Goal: Task Accomplishment & Management: Manage account settings

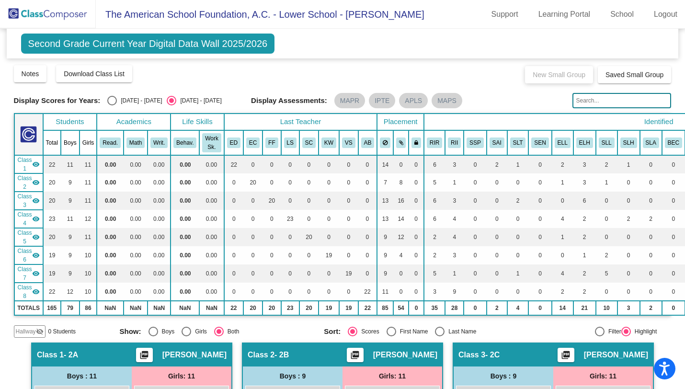
scroll to position [684, 0]
click at [40, 9] on img at bounding box center [48, 14] width 96 height 28
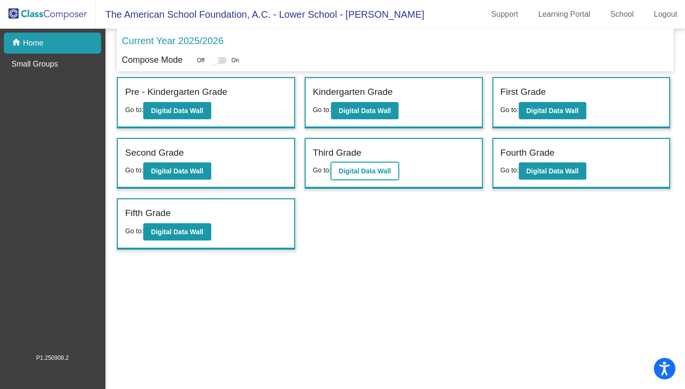
click at [367, 174] on b "Digital Data Wall" at bounding box center [364, 171] width 52 height 8
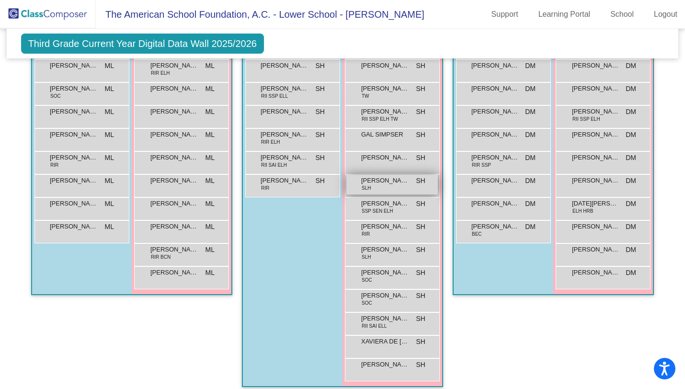
scroll to position [372, 0]
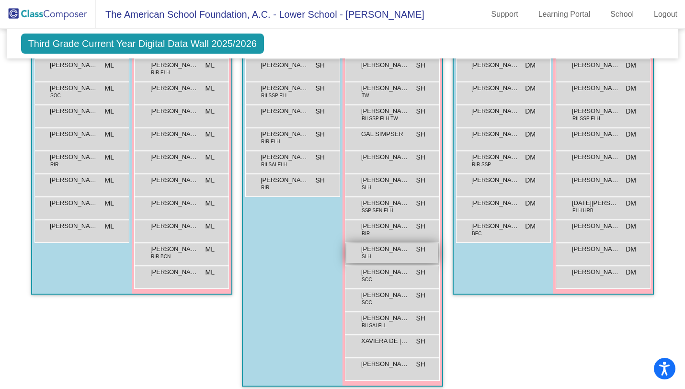
click at [385, 259] on div "KATE SAKAMOTO SLH SH lock do_not_disturb_alt" at bounding box center [391, 253] width 91 height 20
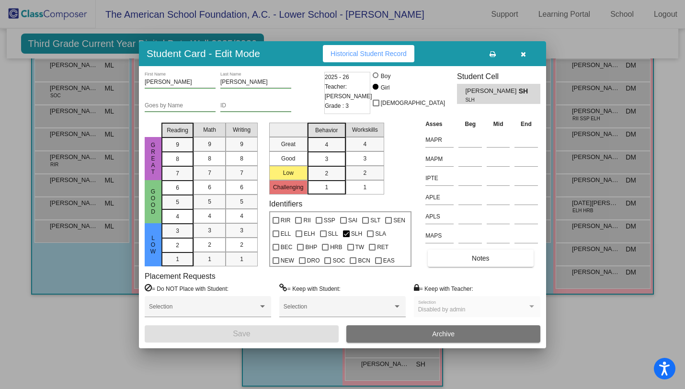
click at [521, 56] on icon "button" at bounding box center [522, 54] width 5 height 7
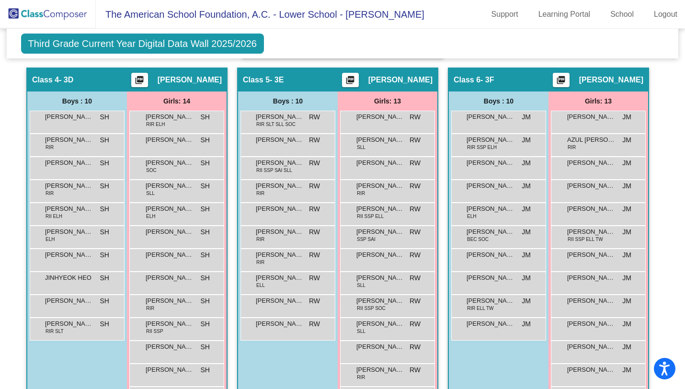
scroll to position [738, 0]
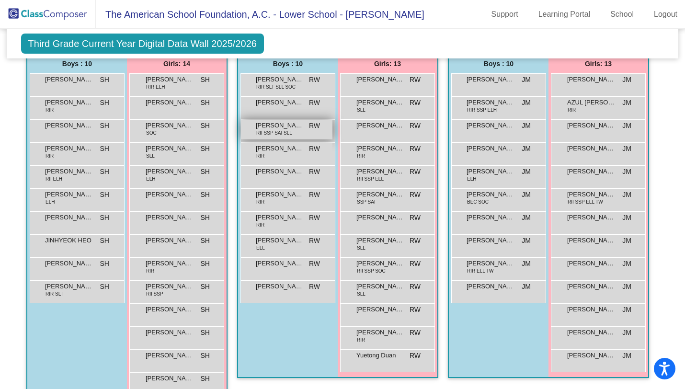
click at [276, 135] on span "RII SSP SAI SLL" at bounding box center [274, 132] width 36 height 7
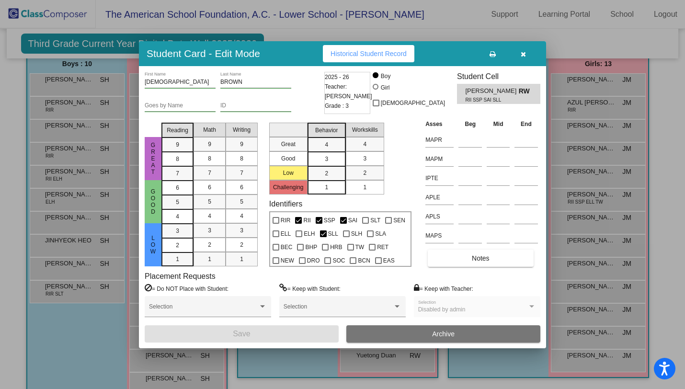
click at [523, 56] on icon "button" at bounding box center [522, 54] width 5 height 7
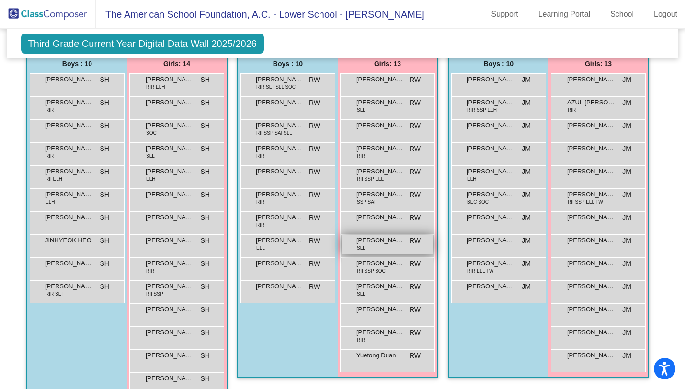
click at [394, 244] on span "KENDAL COOK" at bounding box center [380, 241] width 48 height 10
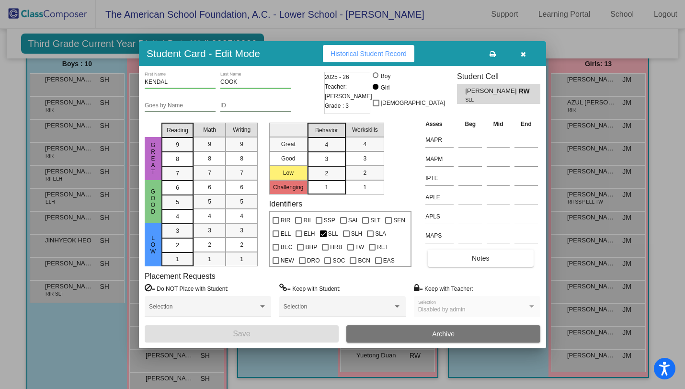
click at [526, 54] on button "button" at bounding box center [522, 53] width 31 height 17
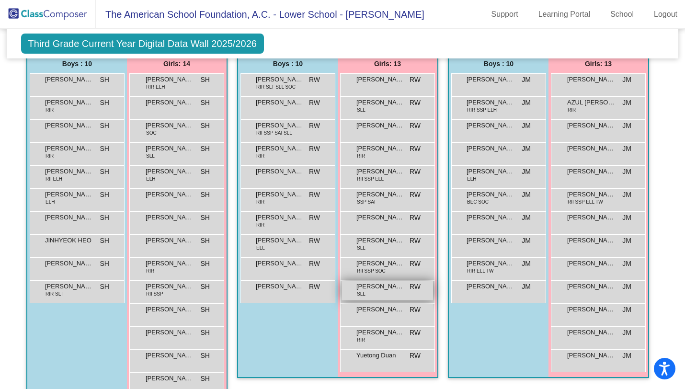
click at [380, 296] on div "Mila Ramirez SLL RW lock do_not_disturb_alt" at bounding box center [386, 291] width 91 height 20
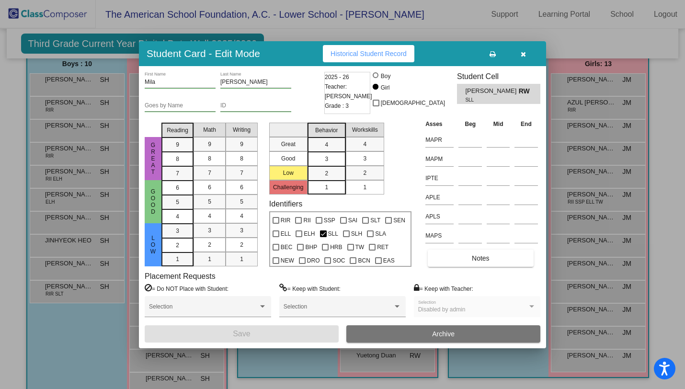
click at [528, 65] on div "Student Card - Edit Mode Historical Student Record" at bounding box center [342, 53] width 407 height 25
click at [525, 56] on icon "button" at bounding box center [522, 54] width 5 height 7
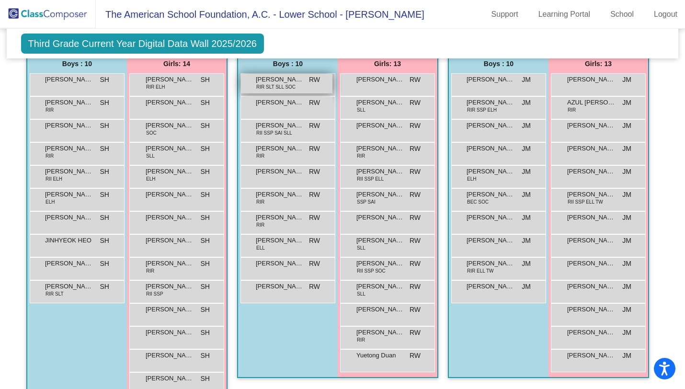
click at [268, 83] on span "RIR SLT SLL SOC" at bounding box center [275, 86] width 39 height 7
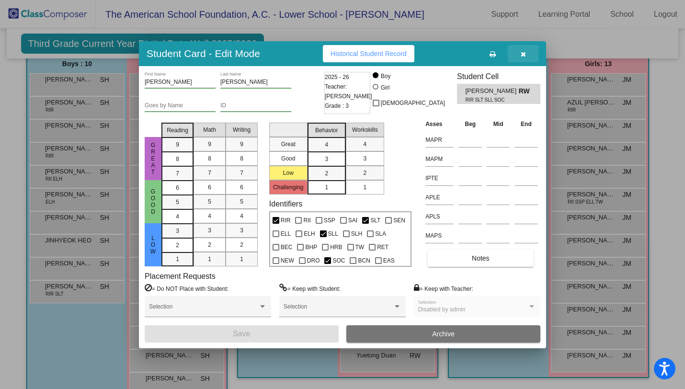
click at [522, 52] on icon "button" at bounding box center [522, 54] width 5 height 7
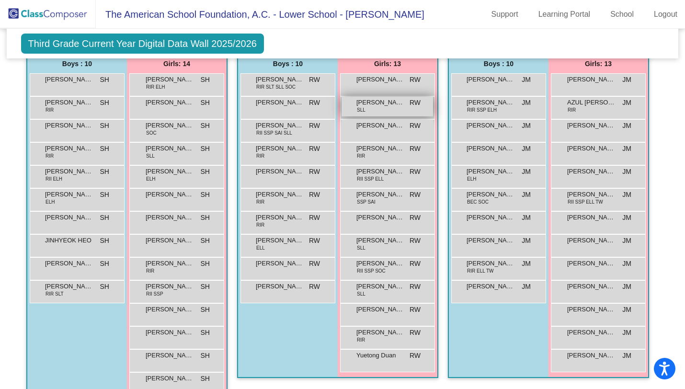
click at [377, 106] on span "CAMILLE FUNES" at bounding box center [380, 103] width 48 height 10
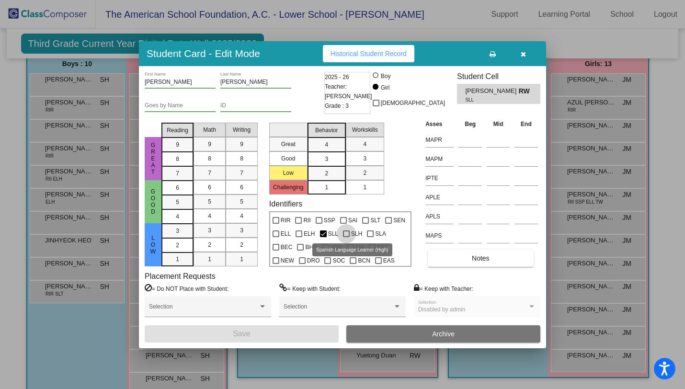
click at [345, 230] on div at bounding box center [346, 233] width 7 height 7
click at [346, 237] on input "SLH" at bounding box center [346, 237] width 0 height 0
checkbox input "true"
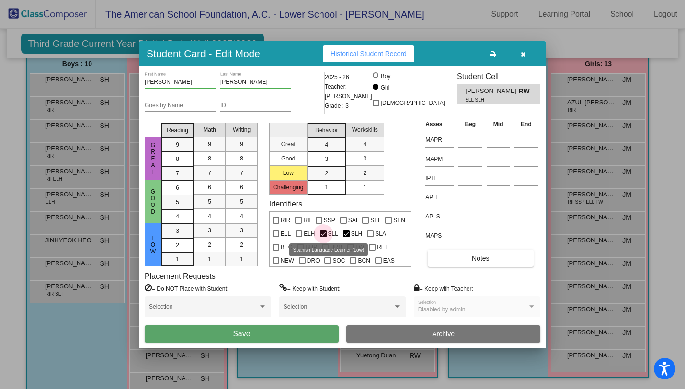
click at [325, 231] on div at bounding box center [323, 233] width 7 height 7
click at [323, 237] on input "SLL" at bounding box center [323, 237] width 0 height 0
checkbox input "false"
click at [296, 330] on button "Save" at bounding box center [242, 333] width 194 height 17
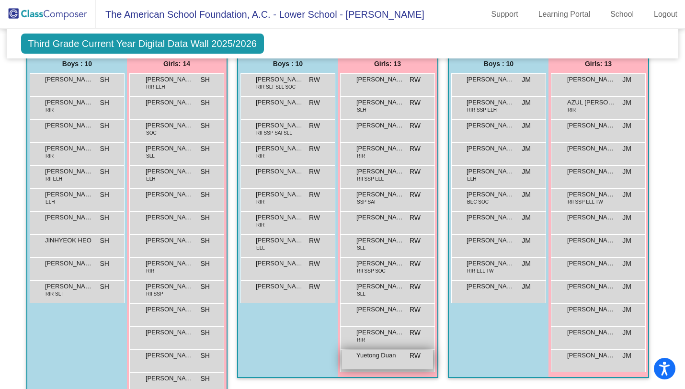
click at [380, 357] on span "Yuetong Duan" at bounding box center [380, 355] width 48 height 10
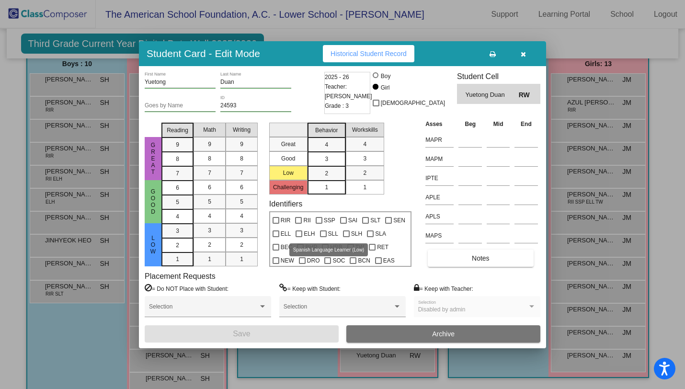
click at [321, 234] on div at bounding box center [323, 233] width 7 height 7
click at [323, 237] on input "SLL" at bounding box center [323, 237] width 0 height 0
checkbox input "true"
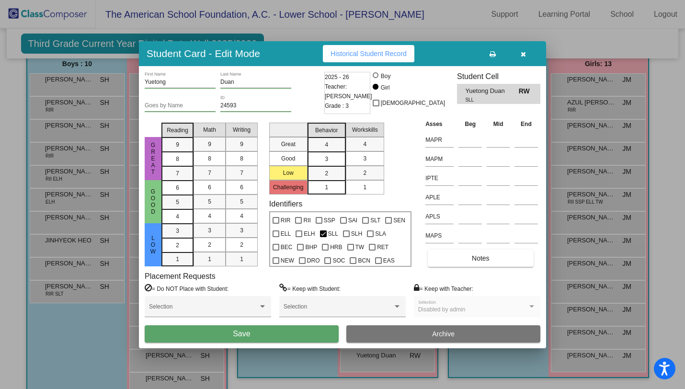
click at [293, 331] on button "Save" at bounding box center [242, 333] width 194 height 17
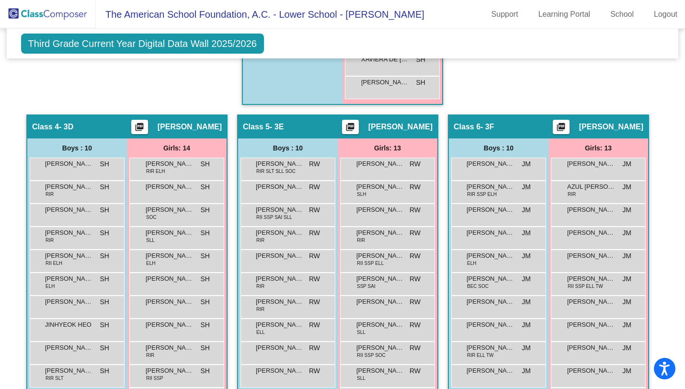
scroll to position [708, 0]
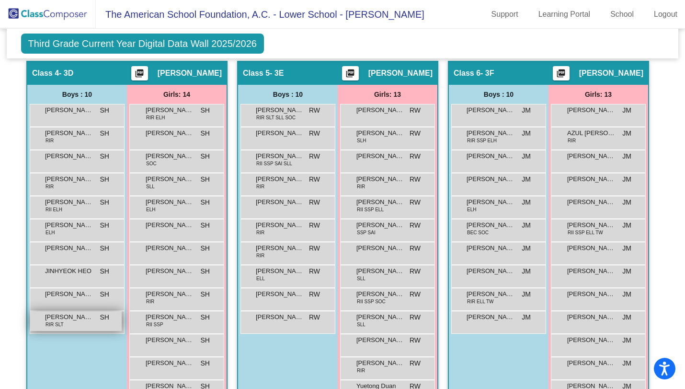
click at [61, 321] on span "SHIVANSH PACHOURI" at bounding box center [69, 317] width 48 height 10
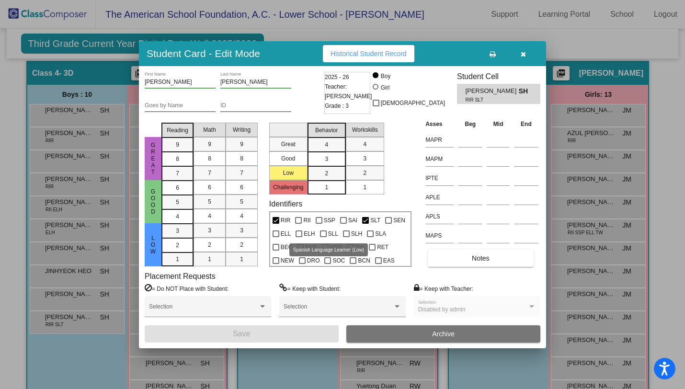
click at [324, 235] on div at bounding box center [323, 233] width 7 height 7
click at [323, 237] on input "SLL" at bounding box center [323, 237] width 0 height 0
checkbox input "true"
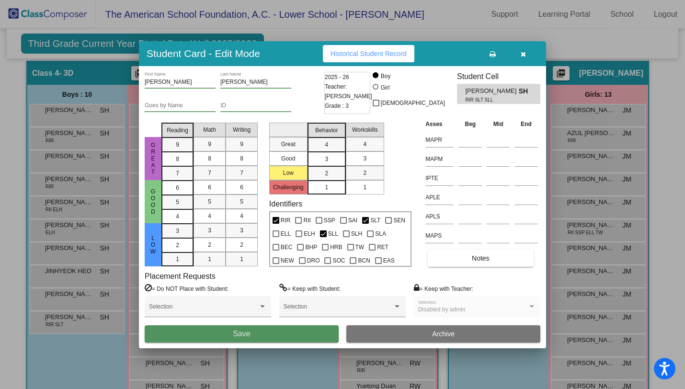
click at [314, 331] on button "Save" at bounding box center [242, 333] width 194 height 17
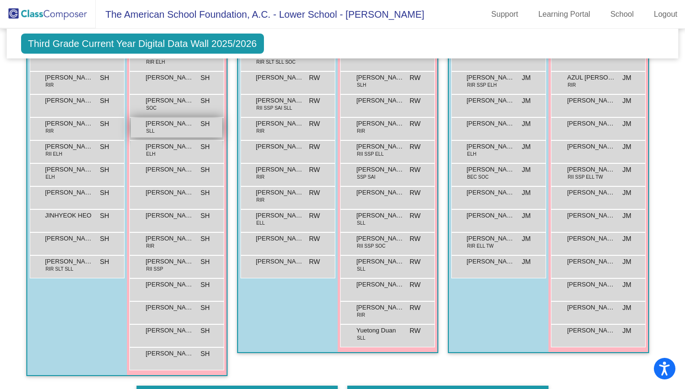
scroll to position [764, 0]
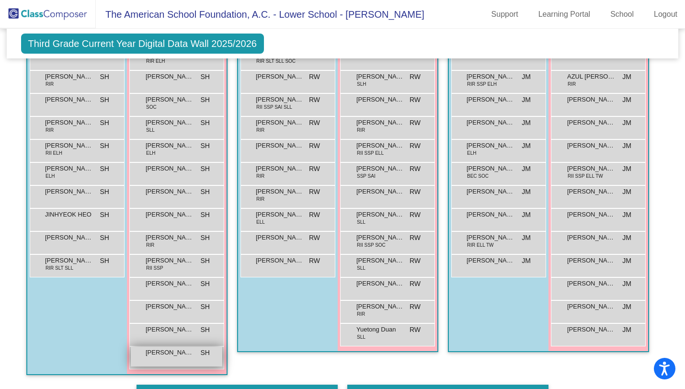
click at [156, 354] on span "Sanskrita Priyadarshi" at bounding box center [170, 353] width 48 height 10
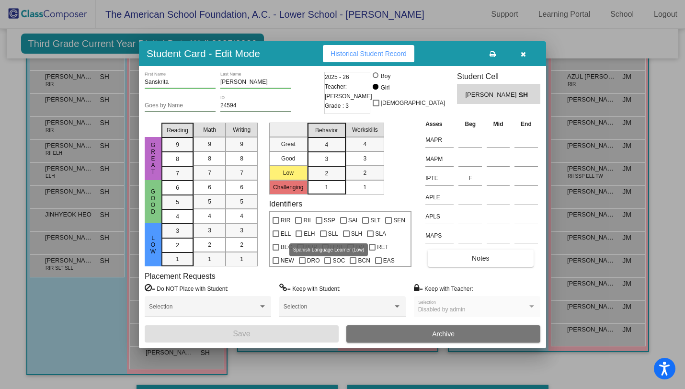
click at [323, 233] on div at bounding box center [323, 233] width 7 height 7
click at [323, 237] on input "SLL" at bounding box center [323, 237] width 0 height 0
checkbox input "true"
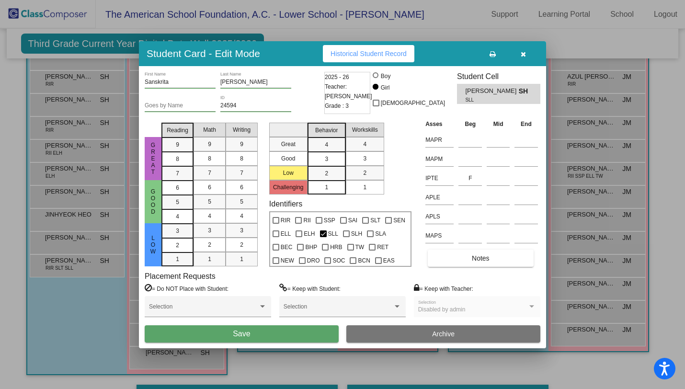
click at [289, 342] on div "Sanskrita First Name Priyadarshi Last Name Goes by Name 24594 ID 2025 - 26 Teac…" at bounding box center [342, 207] width 407 height 282
click at [286, 332] on button "Save" at bounding box center [242, 333] width 194 height 17
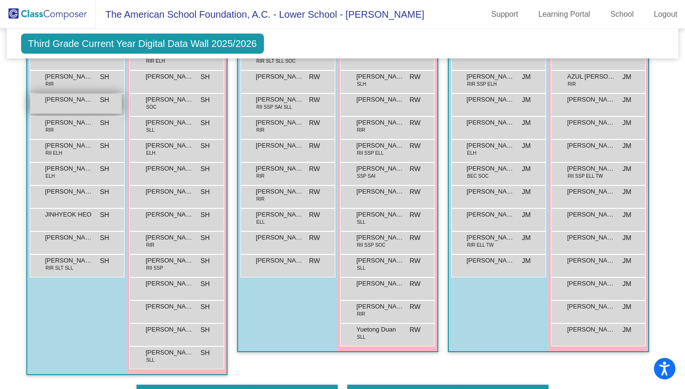
click at [62, 107] on div "Ben Ramaj SH lock do_not_disturb_alt" at bounding box center [75, 104] width 91 height 20
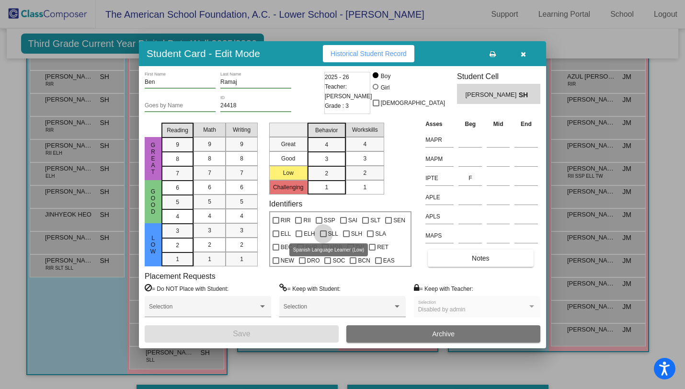
click at [320, 232] on div at bounding box center [323, 233] width 7 height 7
click at [323, 237] on input "SLL" at bounding box center [323, 237] width 0 height 0
checkbox input "true"
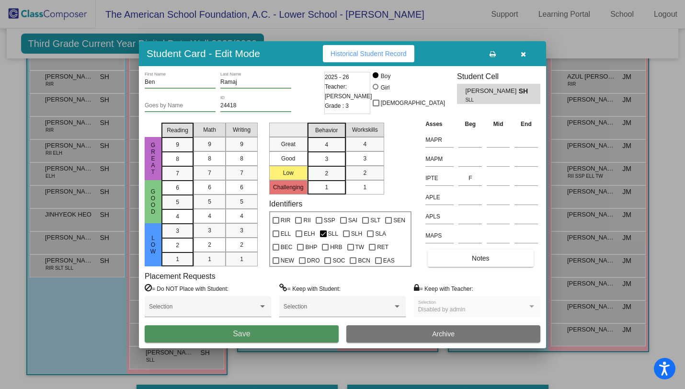
click at [296, 330] on button "Save" at bounding box center [242, 333] width 194 height 17
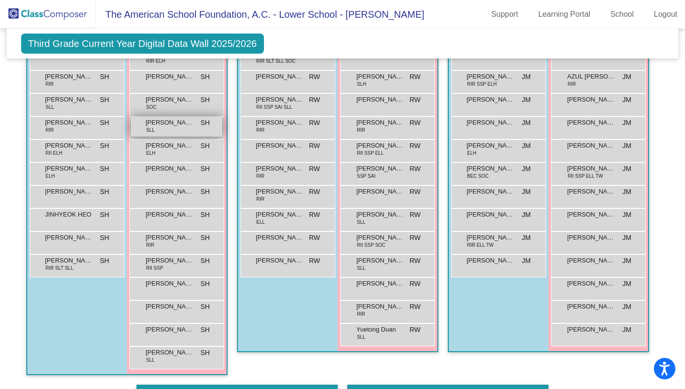
click at [160, 129] on div "BRIELLA IANNUCCI SLL SH lock do_not_disturb_alt" at bounding box center [176, 127] width 91 height 20
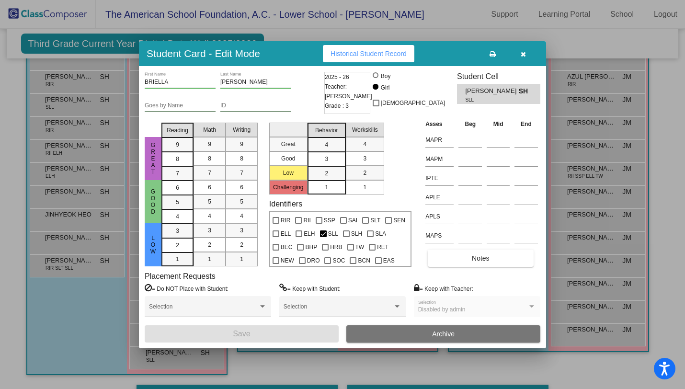
click at [524, 52] on icon "button" at bounding box center [522, 54] width 5 height 7
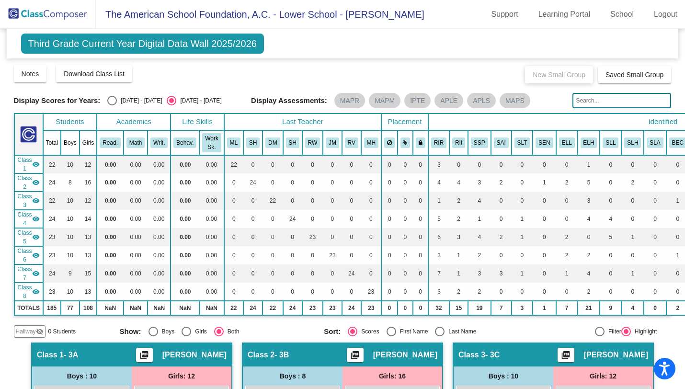
scroll to position [0, 0]
click at [55, 15] on img at bounding box center [48, 14] width 96 height 28
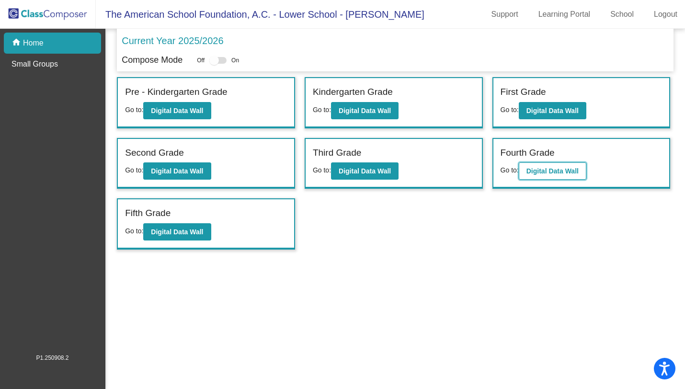
click at [542, 170] on b "Digital Data Wall" at bounding box center [552, 171] width 52 height 8
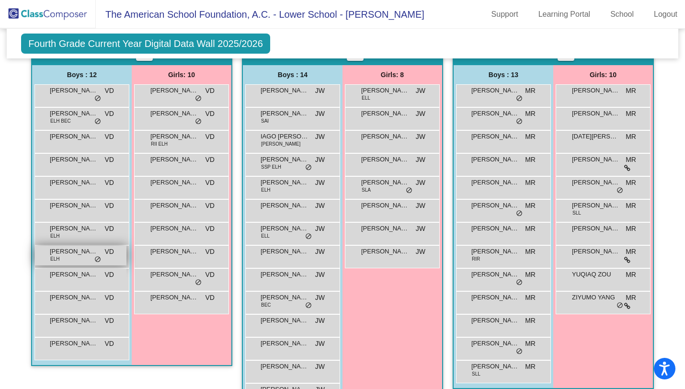
scroll to position [302, 0]
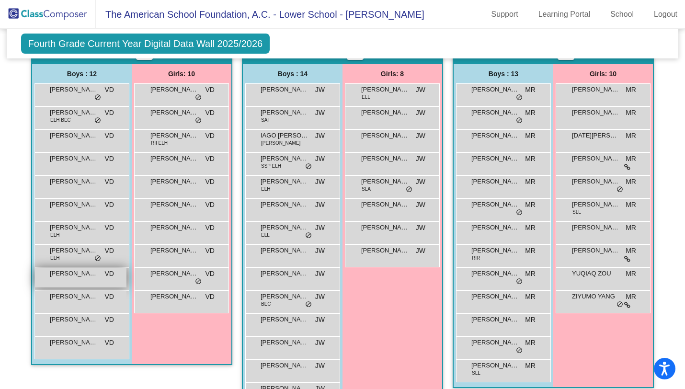
click at [73, 287] on div "MERCER ALEXANDER LYNCH VD lock do_not_disturb_alt" at bounding box center [80, 278] width 91 height 20
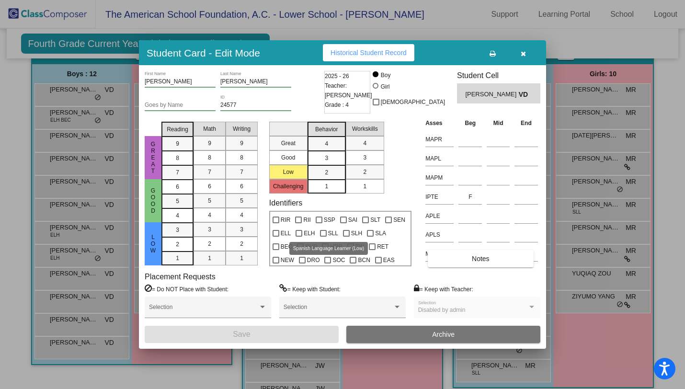
click at [322, 233] on div at bounding box center [323, 233] width 7 height 7
click at [323, 237] on input "SLL" at bounding box center [323, 237] width 0 height 0
checkbox input "true"
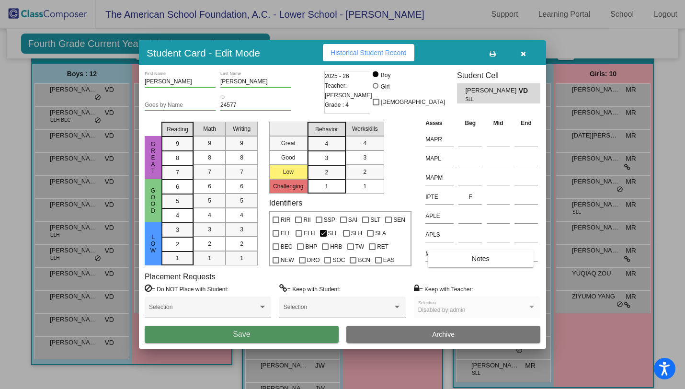
click at [271, 334] on button "Save" at bounding box center [242, 334] width 194 height 17
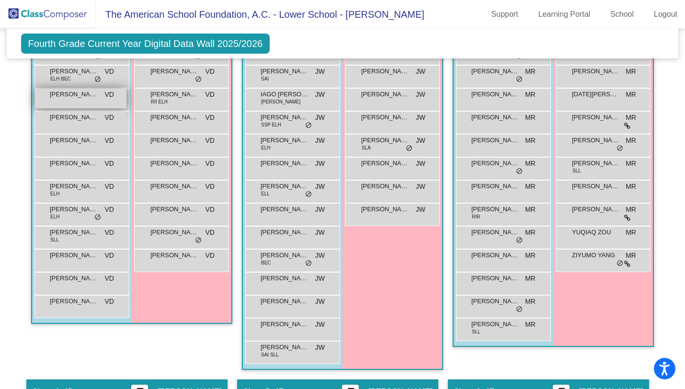
scroll to position [351, 0]
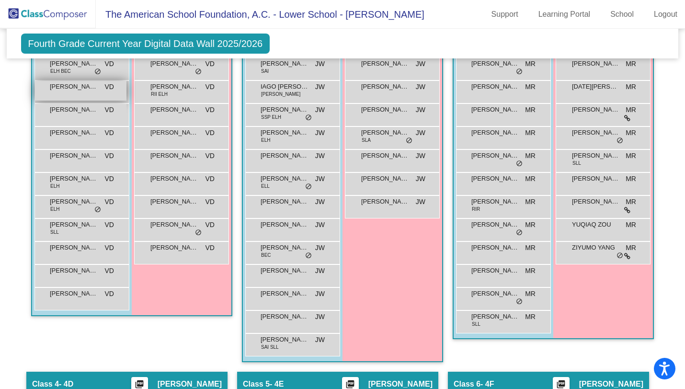
click at [67, 101] on div "ETHAN WILL PANTAZE VD lock do_not_disturb_alt" at bounding box center [80, 91] width 91 height 20
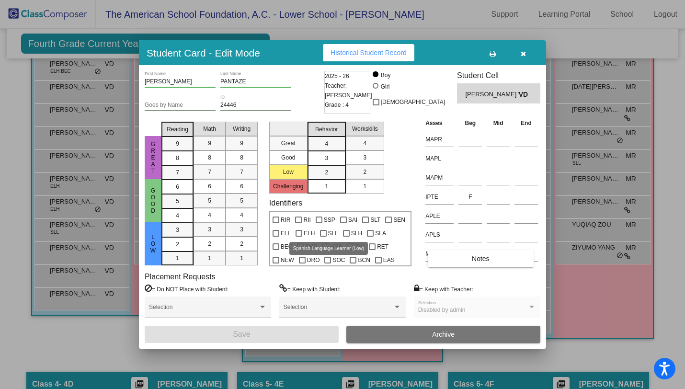
click at [322, 232] on div at bounding box center [323, 233] width 7 height 7
click at [323, 237] on input "SLL" at bounding box center [323, 237] width 0 height 0
checkbox input "true"
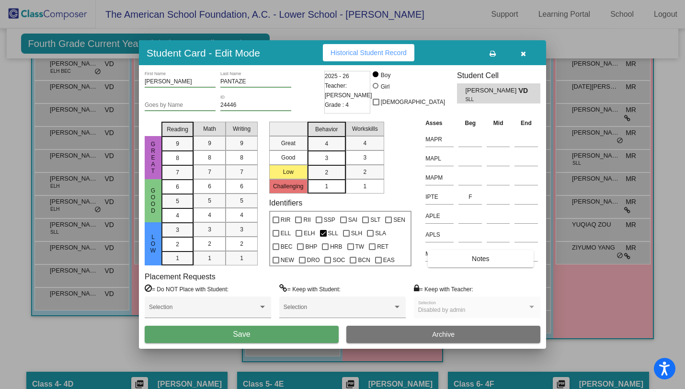
click at [288, 338] on button "Save" at bounding box center [242, 334] width 194 height 17
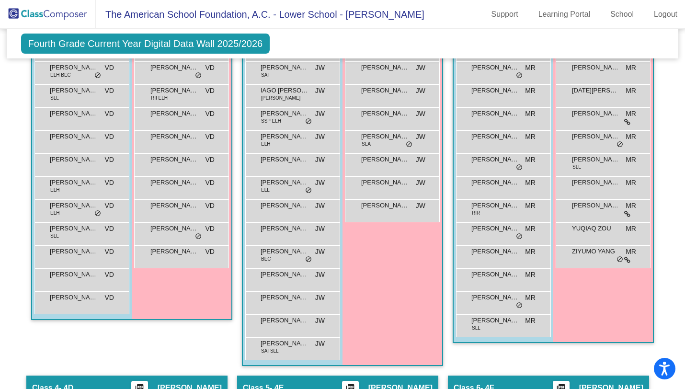
scroll to position [352, 0]
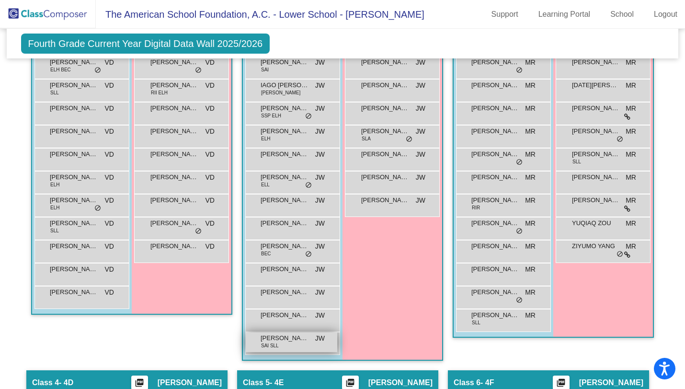
click at [282, 343] on span "XAVIER MAS" at bounding box center [284, 338] width 48 height 10
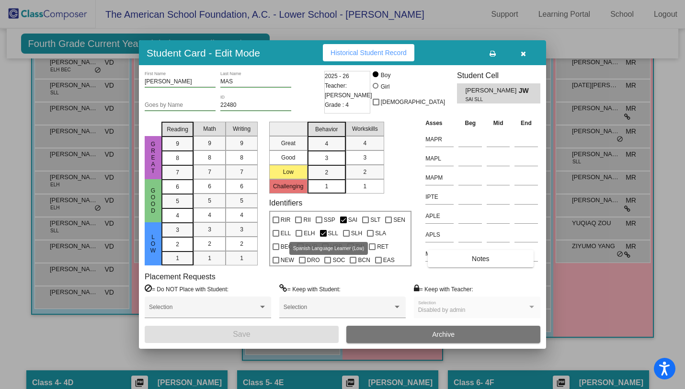
click at [324, 234] on div at bounding box center [323, 233] width 7 height 7
click at [323, 237] on input "SLL" at bounding box center [323, 237] width 0 height 0
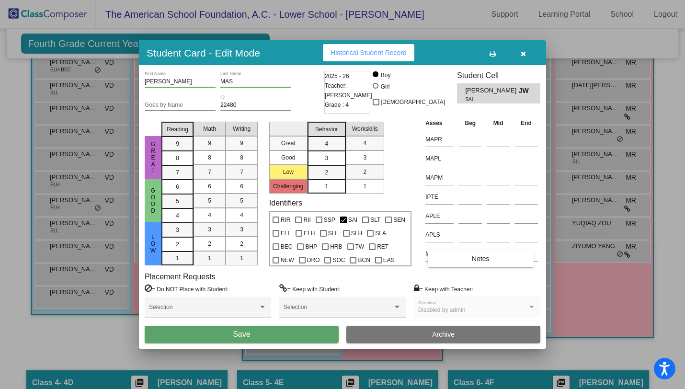
click at [317, 235] on div "SLL" at bounding box center [328, 231] width 23 height 13
click at [322, 233] on div at bounding box center [323, 233] width 7 height 7
click at [323, 237] on input "SLL" at bounding box center [323, 237] width 0 height 0
checkbox input "true"
click at [345, 232] on div at bounding box center [346, 233] width 7 height 7
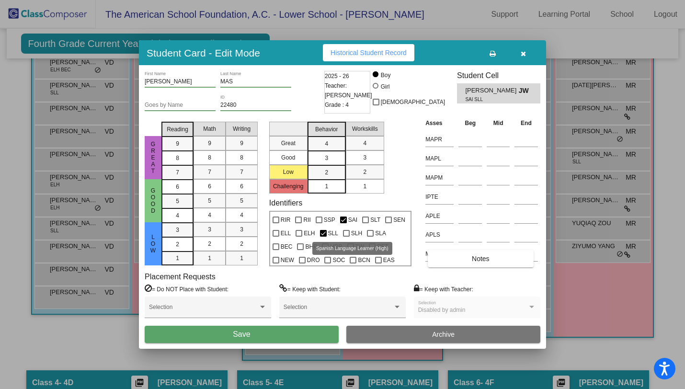
click at [346, 237] on input "SLH" at bounding box center [346, 237] width 0 height 0
checkbox input "true"
click at [321, 234] on div at bounding box center [323, 233] width 7 height 7
click at [323, 237] on input "SLL" at bounding box center [323, 237] width 0 height 0
checkbox input "false"
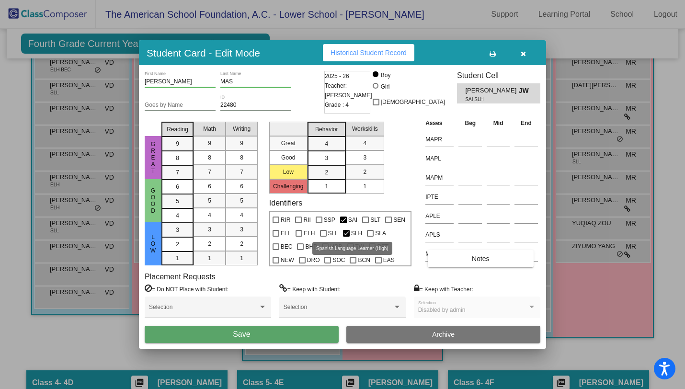
click at [348, 231] on div at bounding box center [346, 233] width 7 height 7
click at [346, 237] on input "SLH" at bounding box center [346, 237] width 0 height 0
checkbox input "false"
click at [328, 233] on span "SLL" at bounding box center [333, 232] width 10 height 11
click at [323, 237] on input "SLL" at bounding box center [323, 237] width 0 height 0
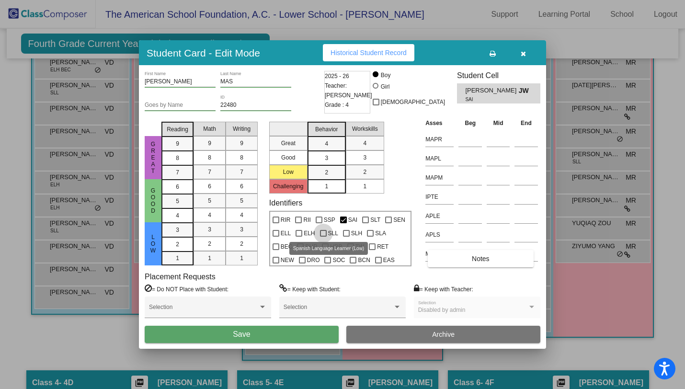
checkbox input "true"
click at [294, 335] on button "Save" at bounding box center [242, 334] width 194 height 17
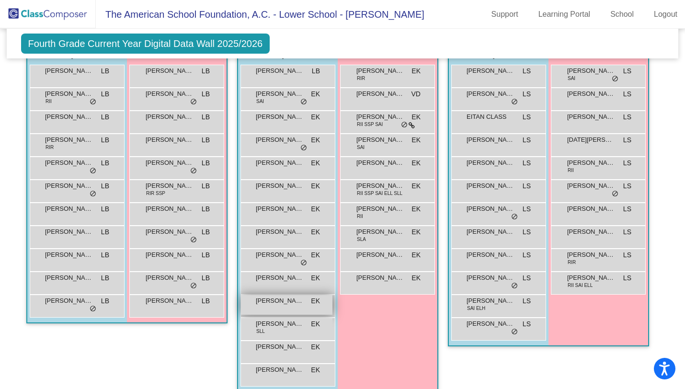
scroll to position [701, 0]
click at [270, 305] on span "TERN HALLOWELL" at bounding box center [280, 300] width 48 height 10
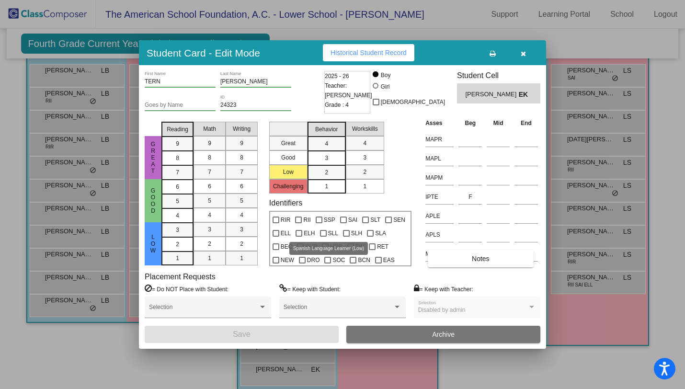
click at [323, 232] on div at bounding box center [323, 233] width 7 height 7
click at [323, 237] on input "SLL" at bounding box center [323, 237] width 0 height 0
checkbox input "true"
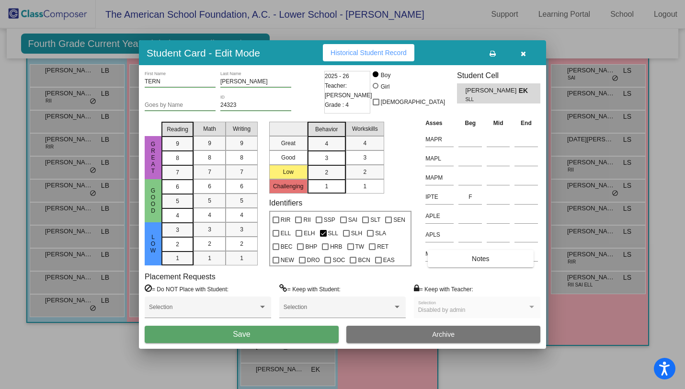
click at [294, 332] on button "Save" at bounding box center [242, 334] width 194 height 17
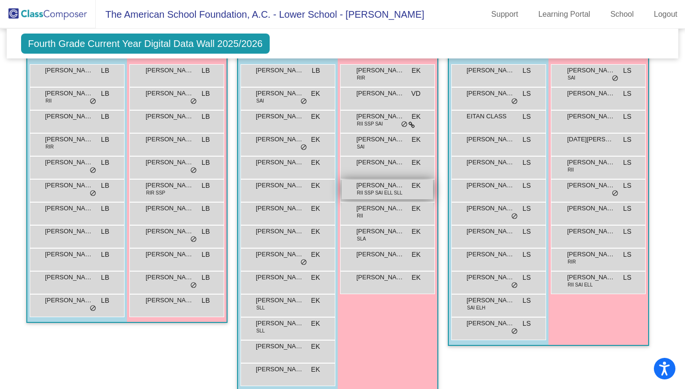
click at [376, 190] on span "NAEL HWANG" at bounding box center [380, 185] width 48 height 10
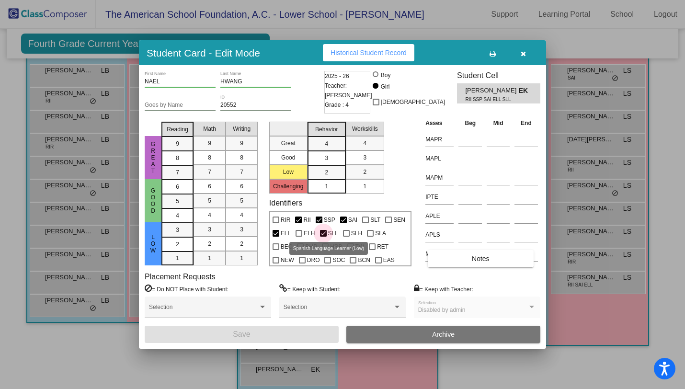
click at [322, 230] on div at bounding box center [323, 233] width 7 height 7
click at [323, 237] on input "SLL" at bounding box center [323, 237] width 0 height 0
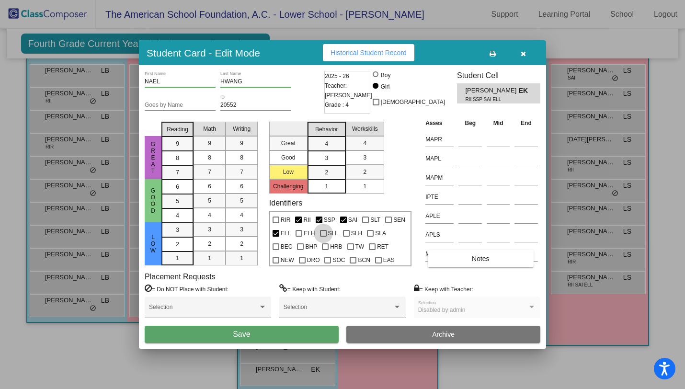
click at [322, 230] on div at bounding box center [323, 233] width 7 height 7
click at [323, 237] on input "SLL" at bounding box center [323, 237] width 0 height 0
checkbox input "true"
click at [262, 332] on button "Save" at bounding box center [242, 334] width 194 height 17
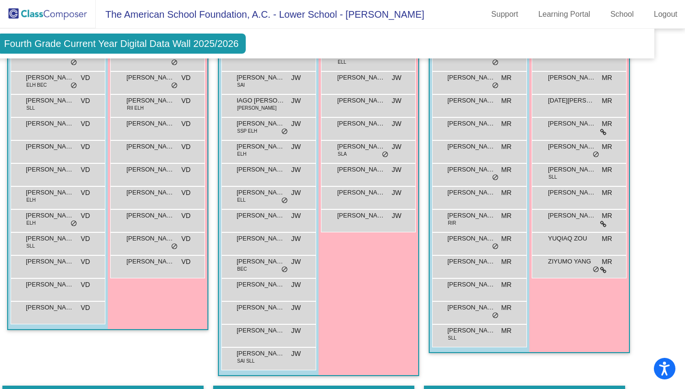
scroll to position [333, 24]
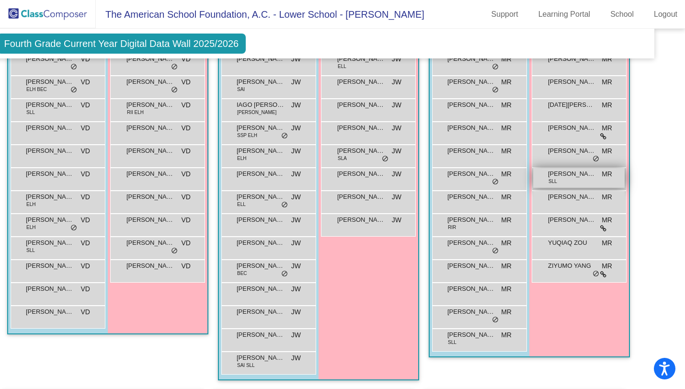
click at [565, 179] on span "PAULYNN ROSE BAGUILAT" at bounding box center [572, 174] width 48 height 10
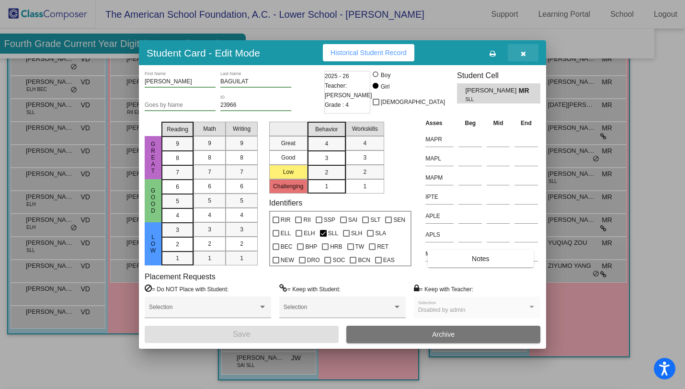
click at [522, 51] on icon "button" at bounding box center [522, 53] width 5 height 7
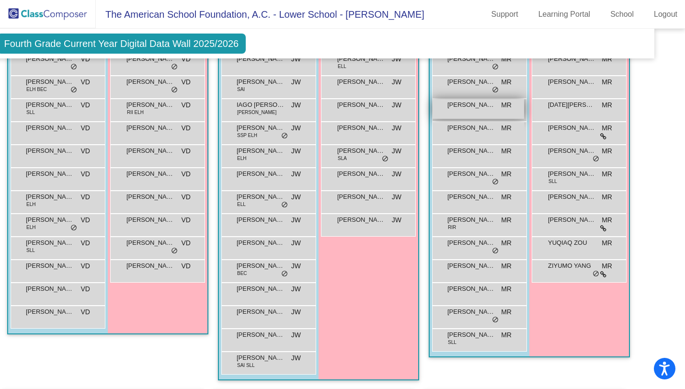
click at [459, 110] on span "BENJAMIN HEIDER" at bounding box center [471, 105] width 48 height 10
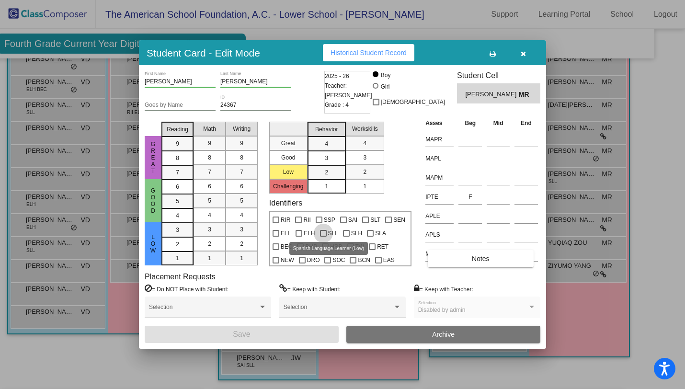
click at [320, 233] on div at bounding box center [323, 233] width 7 height 7
click at [323, 237] on input "SLL" at bounding box center [323, 237] width 0 height 0
checkbox input "true"
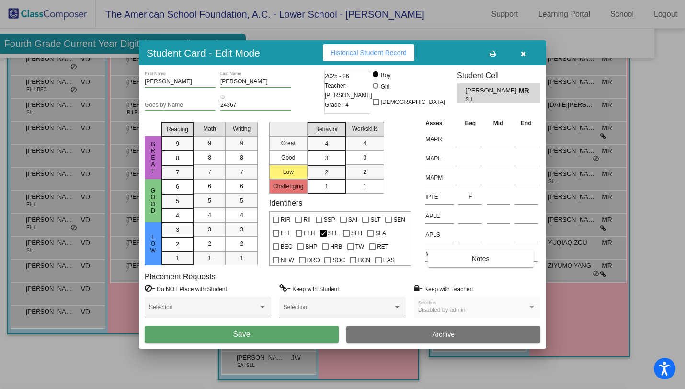
click at [275, 338] on button "Save" at bounding box center [242, 334] width 194 height 17
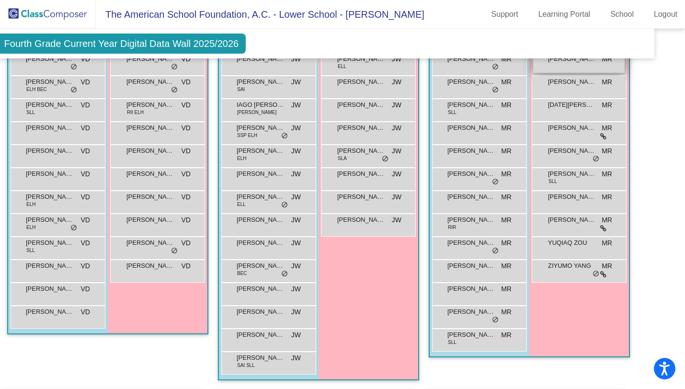
click at [567, 64] on span "ALAINA ANN LIPSKI" at bounding box center [572, 59] width 48 height 10
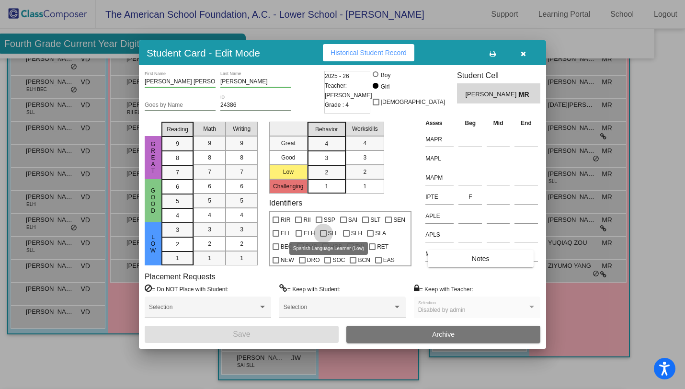
click at [322, 227] on label "SLL" at bounding box center [329, 232] width 18 height 11
click at [323, 237] on input "SLL" at bounding box center [323, 237] width 0 height 0
checkbox input "true"
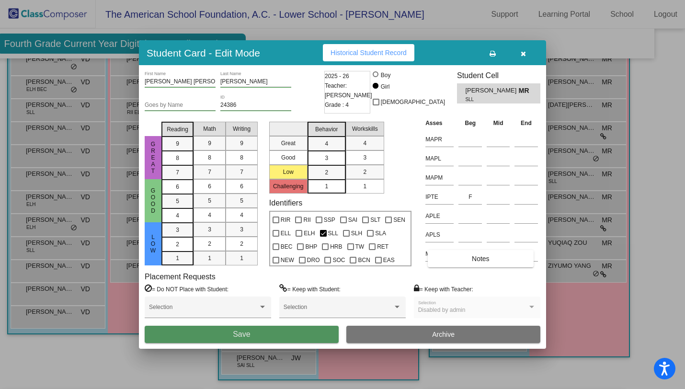
click at [280, 338] on button "Save" at bounding box center [242, 334] width 194 height 17
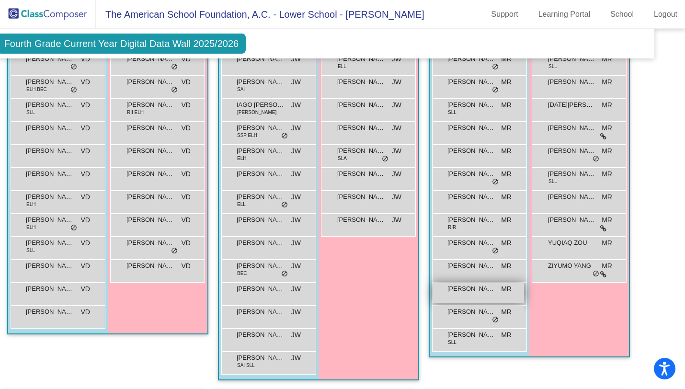
click at [469, 303] on div "MAXIMUS MAZON MR lock do_not_disturb_alt" at bounding box center [477, 293] width 91 height 20
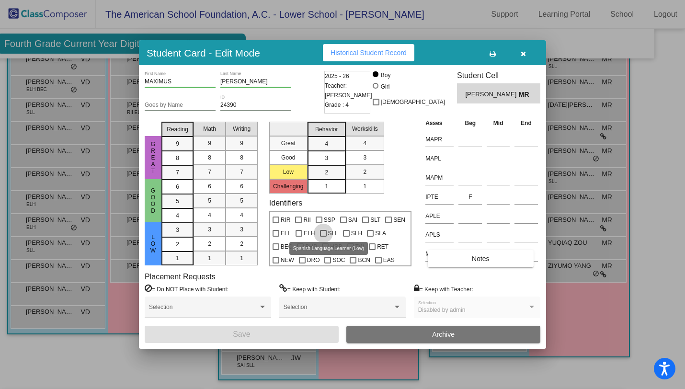
click at [325, 232] on div at bounding box center [323, 233] width 7 height 7
click at [323, 237] on input "SLL" at bounding box center [323, 237] width 0 height 0
checkbox input "true"
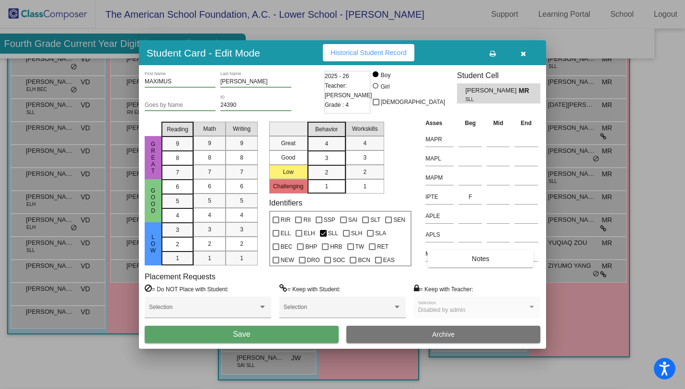
click at [298, 332] on button "Save" at bounding box center [242, 334] width 194 height 17
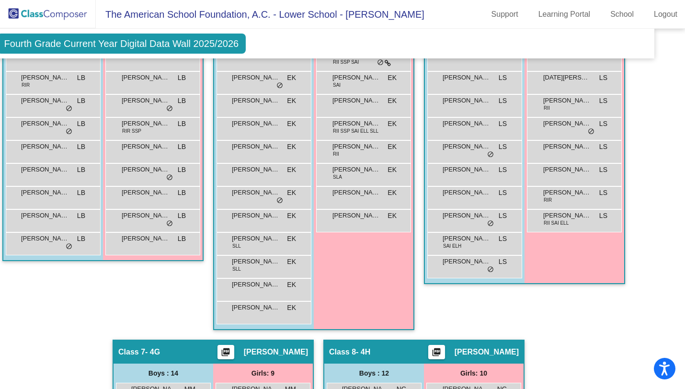
scroll to position [804, 24]
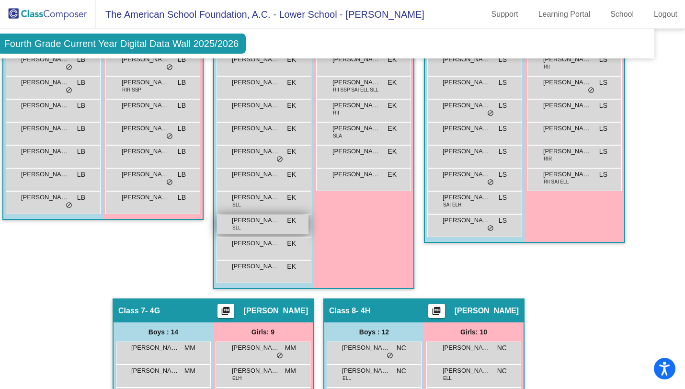
click at [257, 234] on div "THIAGO MAC FERRAN SLL EK lock do_not_disturb_alt" at bounding box center [262, 224] width 91 height 20
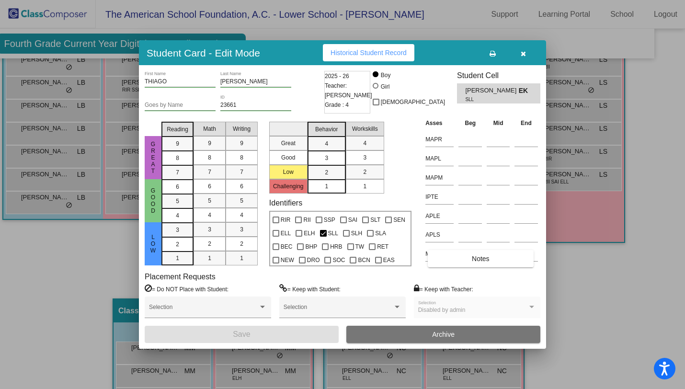
click at [519, 52] on button "button" at bounding box center [522, 52] width 31 height 17
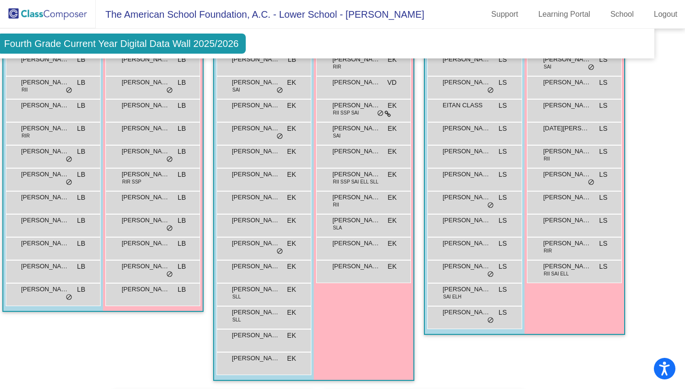
scroll to position [718, 24]
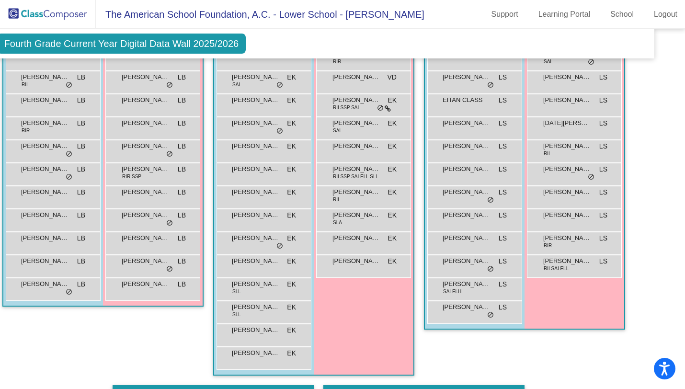
drag, startPoint x: 269, startPoint y: 331, endPoint x: 348, endPoint y: 336, distance: 78.7
click at [348, 336] on div "Boys : 14 ANDREU JUAREZ LB lock do_not_disturb_alt ELIAS ROCHA SAI EK lock do_n…" at bounding box center [313, 202] width 199 height 346
click at [373, 338] on div "Girls: 10 EMILIA FELGUERES RIR EK lock do_not_disturb_alt EVA PRIETO VD lock do…" at bounding box center [364, 202] width 100 height 346
click at [351, 333] on div "Girls: 10 EMILIA FELGUERES RIR EK lock do_not_disturb_alt EVA PRIETO VD lock do…" at bounding box center [364, 202] width 100 height 346
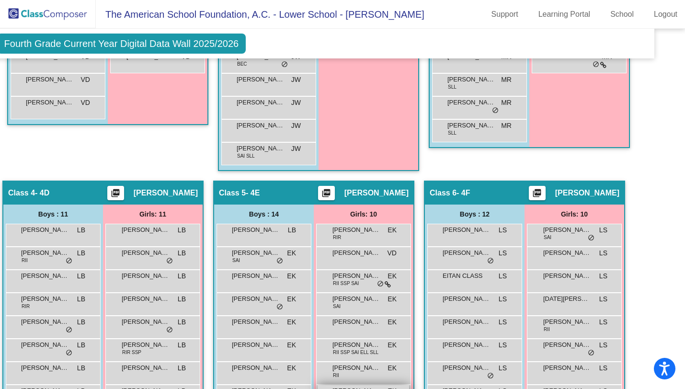
scroll to position [415, 24]
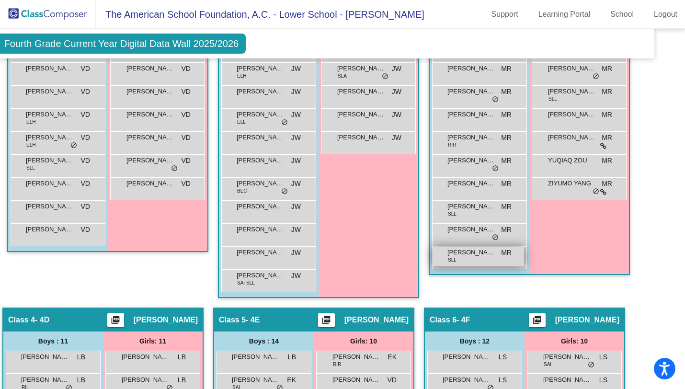
click at [475, 266] on div "TIAN RUI XIE SLL MR lock do_not_disturb_alt" at bounding box center [477, 257] width 91 height 20
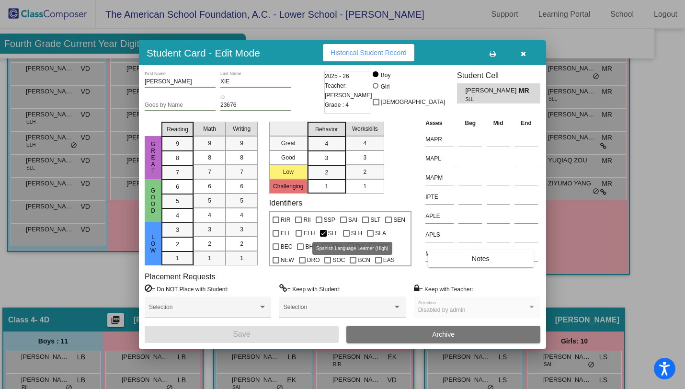
click at [344, 230] on div at bounding box center [346, 233] width 7 height 7
click at [346, 237] on input "SLH" at bounding box center [346, 237] width 0 height 0
checkbox input "true"
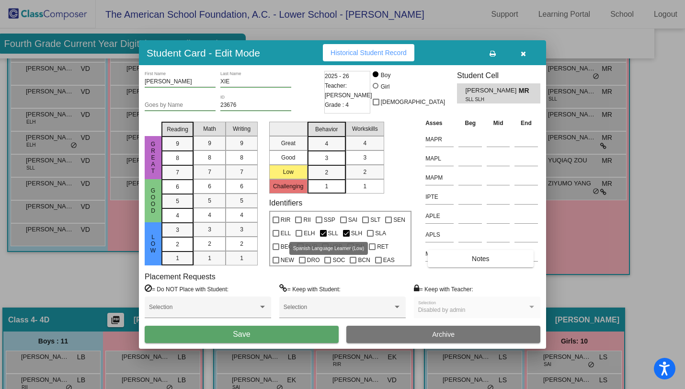
click at [325, 232] on div at bounding box center [323, 233] width 7 height 7
click at [323, 237] on input "SLL" at bounding box center [323, 237] width 0 height 0
checkbox input "false"
click at [284, 337] on button "Save" at bounding box center [242, 334] width 194 height 17
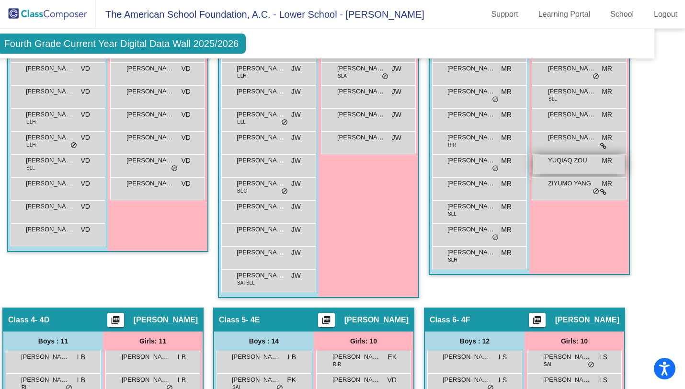
click at [565, 165] on span "YUQIAQ ZOU" at bounding box center [572, 161] width 48 height 10
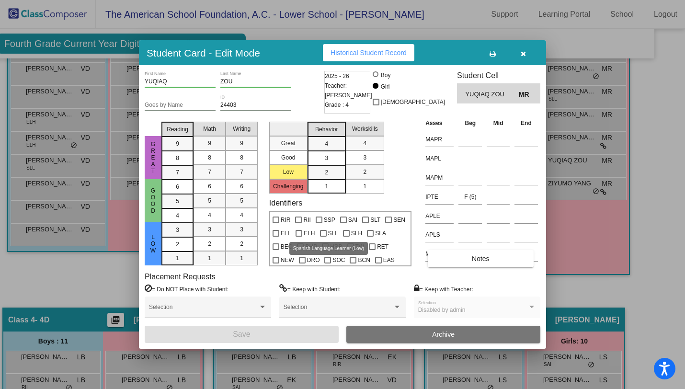
click at [324, 231] on div at bounding box center [323, 233] width 7 height 7
click at [323, 237] on input "SLL" at bounding box center [323, 237] width 0 height 0
checkbox input "true"
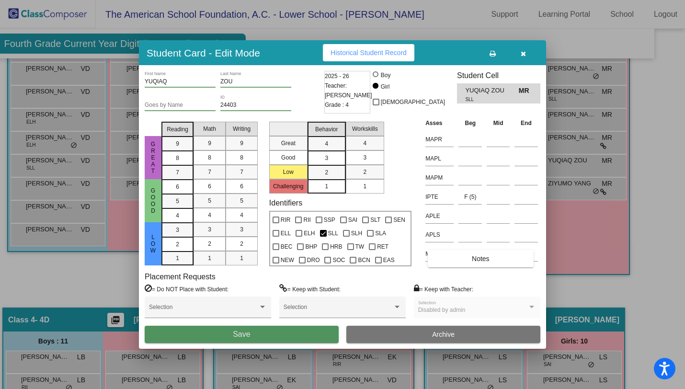
click at [282, 334] on button "Save" at bounding box center [242, 334] width 194 height 17
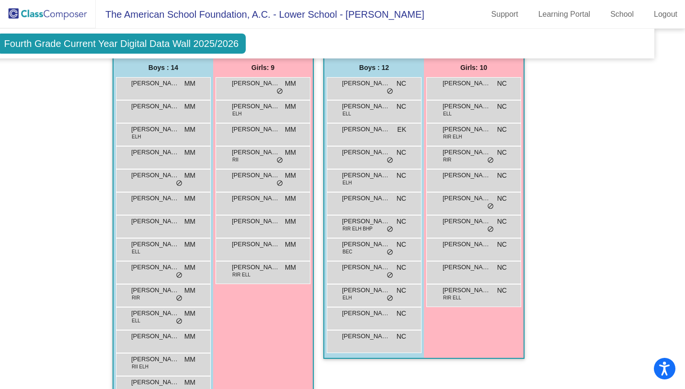
scroll to position [1066, 24]
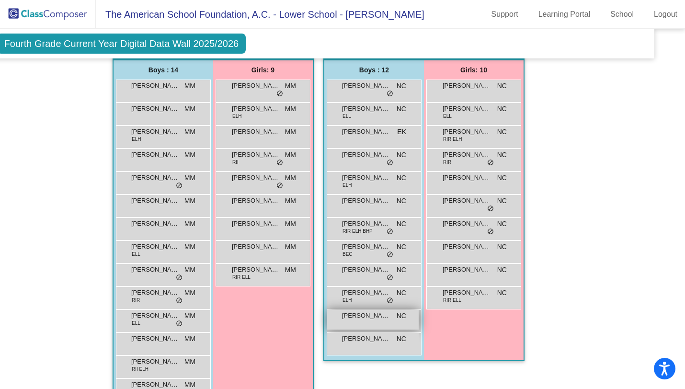
click at [358, 329] on div "RYAN CADE LOUNDS NC lock do_not_disturb_alt" at bounding box center [372, 320] width 91 height 20
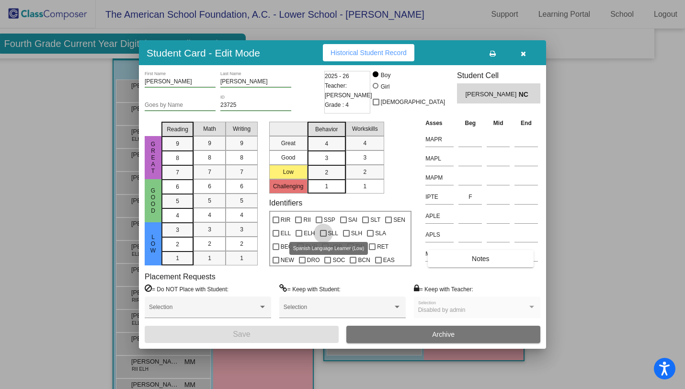
click at [320, 232] on div at bounding box center [323, 233] width 7 height 7
click at [323, 237] on input "SLL" at bounding box center [323, 237] width 0 height 0
checkbox input "true"
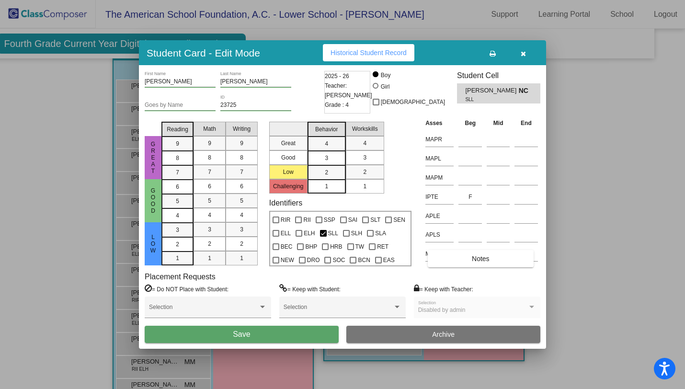
click at [286, 334] on button "Save" at bounding box center [242, 334] width 194 height 17
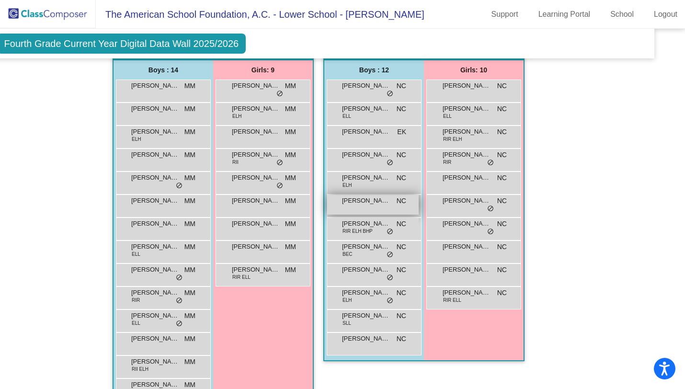
click at [361, 214] on div "LUCCA MAZON NC lock do_not_disturb_alt" at bounding box center [372, 205] width 91 height 20
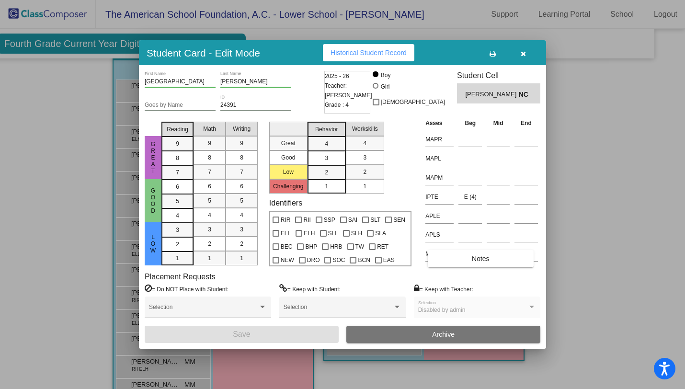
click at [317, 231] on div "SLL" at bounding box center [328, 231] width 23 height 13
click at [321, 231] on div at bounding box center [323, 233] width 7 height 7
click at [323, 237] on input "SLL" at bounding box center [323, 237] width 0 height 0
checkbox input "true"
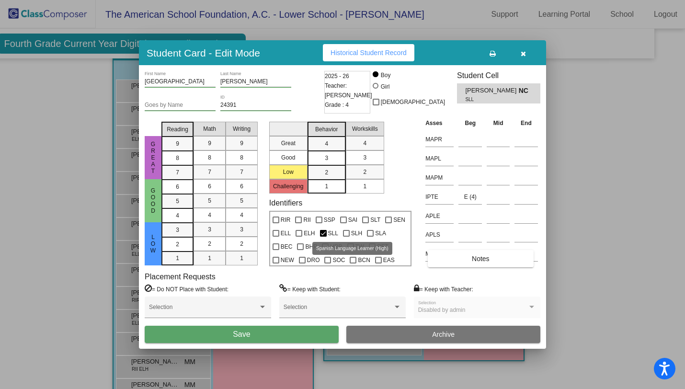
click at [345, 231] on div at bounding box center [346, 233] width 7 height 7
click at [346, 237] on input "SLH" at bounding box center [346, 237] width 0 height 0
checkbox input "true"
click at [322, 230] on div at bounding box center [323, 233] width 7 height 7
click at [323, 237] on input "SLL" at bounding box center [323, 237] width 0 height 0
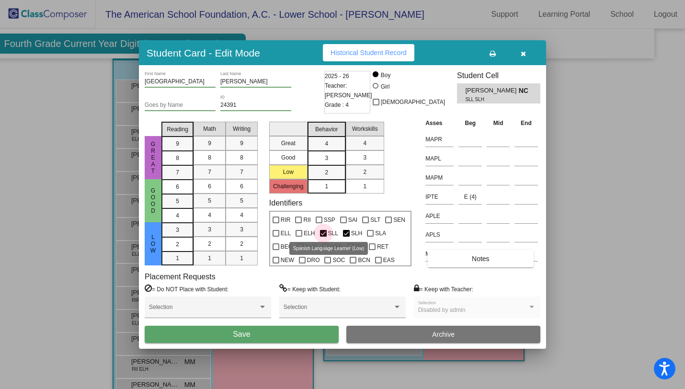
checkbox input "false"
click at [341, 232] on div "SLH" at bounding box center [352, 231] width 24 height 13
click at [345, 231] on div at bounding box center [346, 233] width 7 height 7
click at [346, 237] on input "SLH" at bounding box center [346, 237] width 0 height 0
checkbox input "false"
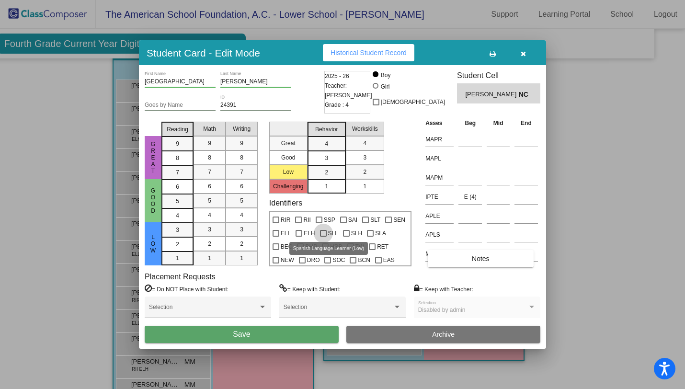
click at [322, 232] on div at bounding box center [323, 233] width 7 height 7
click at [323, 237] on input "SLL" at bounding box center [323, 237] width 0 height 0
checkbox input "true"
click at [345, 233] on div at bounding box center [346, 233] width 7 height 7
click at [346, 237] on input "SLH" at bounding box center [346, 237] width 0 height 0
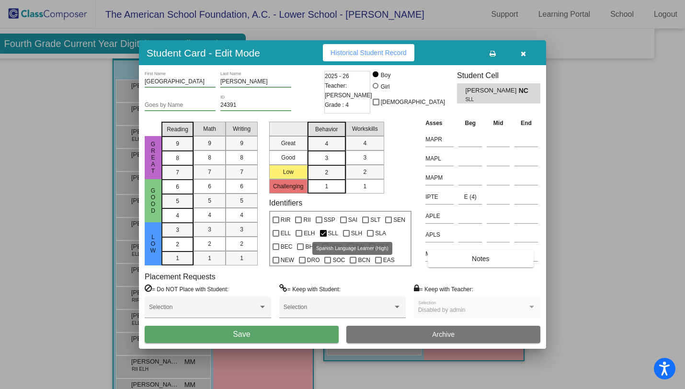
checkbox input "true"
click at [322, 235] on div at bounding box center [323, 233] width 7 height 7
click at [323, 237] on input "SLL" at bounding box center [323, 237] width 0 height 0
checkbox input "false"
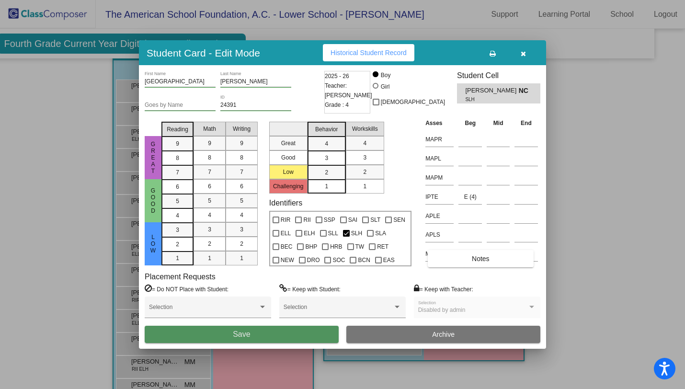
click at [277, 330] on button "Save" at bounding box center [242, 334] width 194 height 17
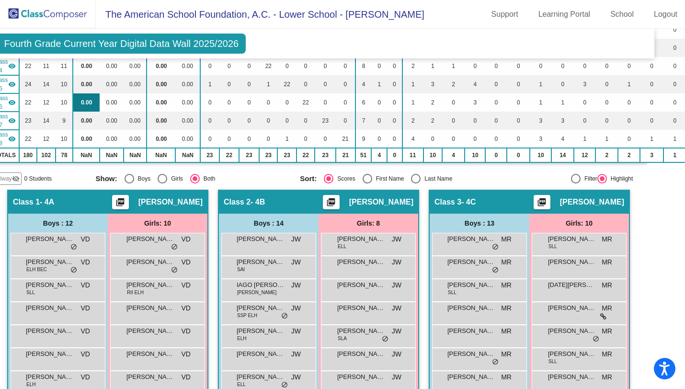
scroll to position [0, 24]
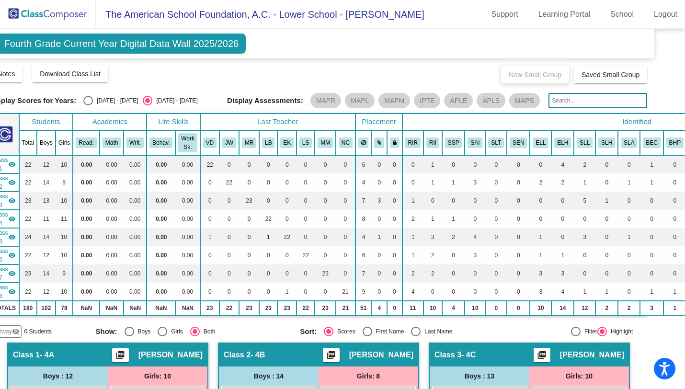
click at [42, 12] on img at bounding box center [48, 14] width 96 height 28
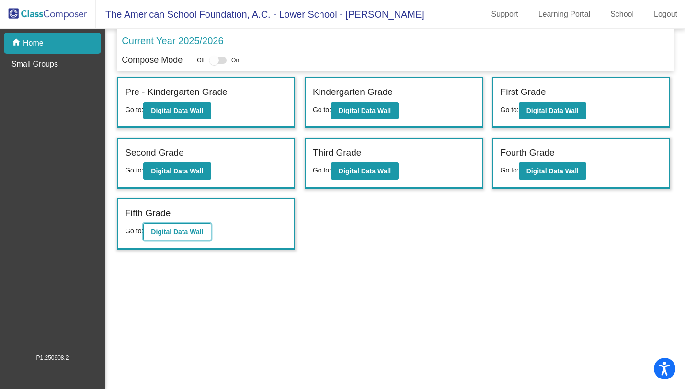
click at [198, 234] on b "Digital Data Wall" at bounding box center [177, 232] width 52 height 8
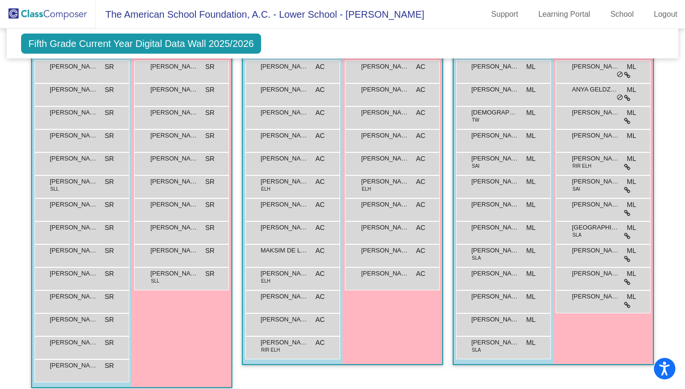
scroll to position [327, 0]
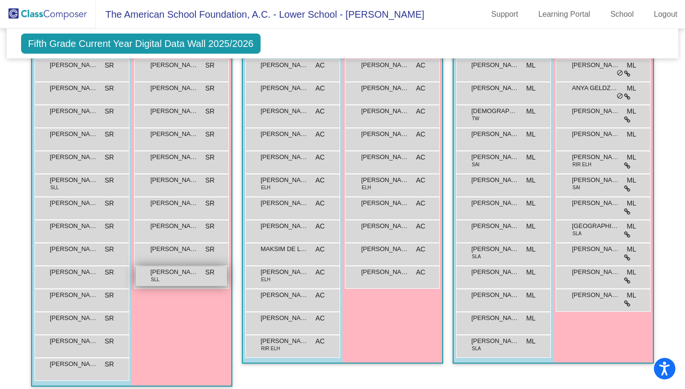
click at [170, 277] on span "XIMENA ROCHA" at bounding box center [174, 272] width 48 height 10
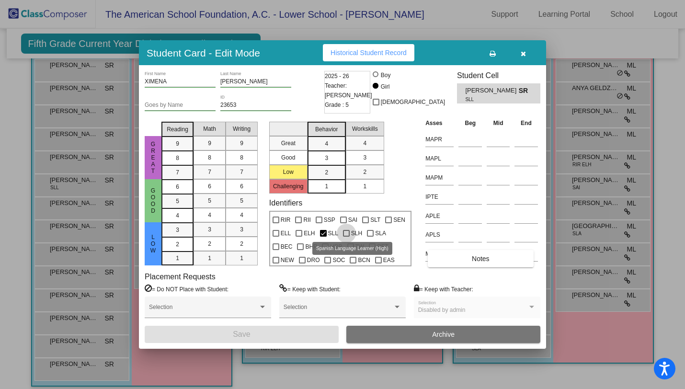
click at [344, 234] on div at bounding box center [346, 233] width 7 height 7
click at [346, 237] on input "SLH" at bounding box center [346, 237] width 0 height 0
checkbox input "true"
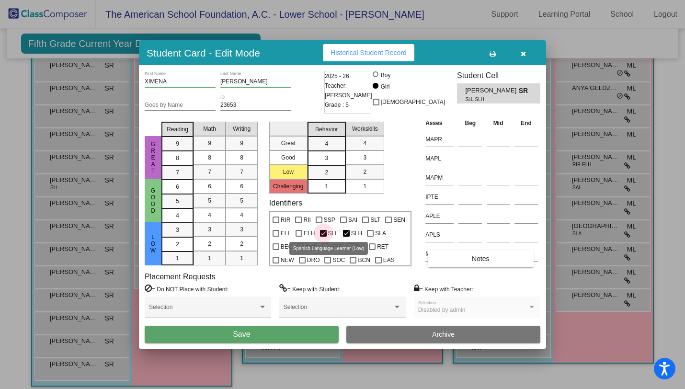
click at [325, 233] on div at bounding box center [323, 233] width 7 height 7
click at [323, 237] on input "SLL" at bounding box center [323, 237] width 0 height 0
checkbox input "false"
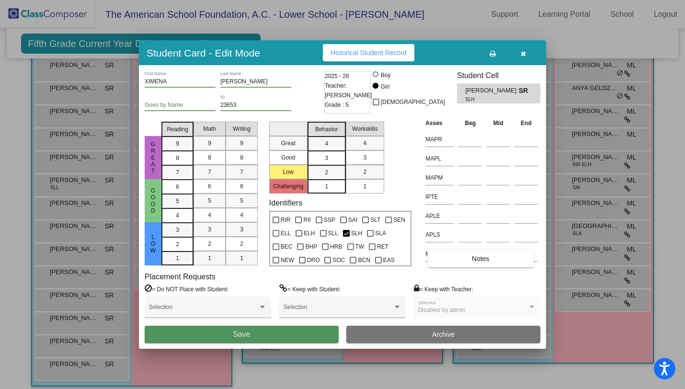
click at [288, 333] on button "Save" at bounding box center [242, 334] width 194 height 17
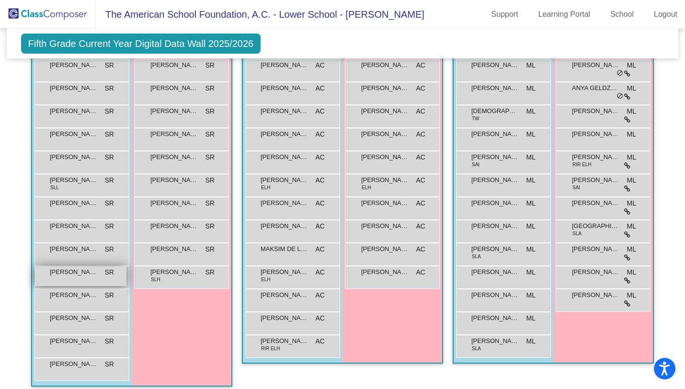
scroll to position [330, 0]
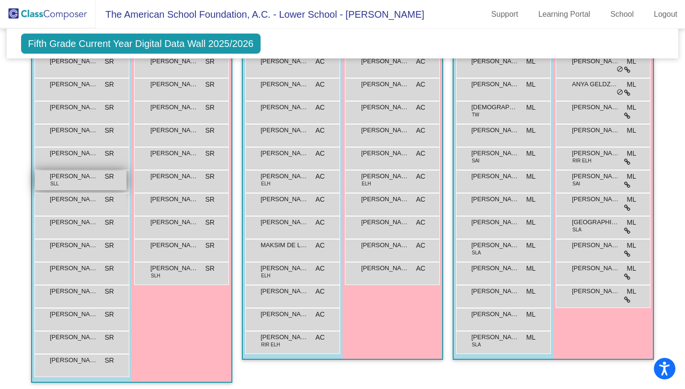
click at [83, 181] on span "KODAI SAKAMOTO" at bounding box center [74, 176] width 48 height 10
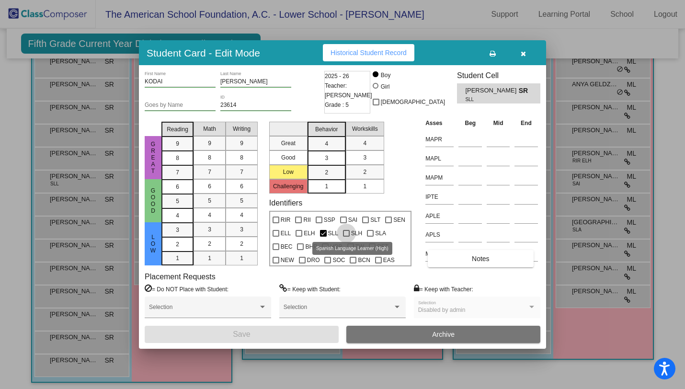
click at [343, 230] on div at bounding box center [346, 233] width 7 height 7
click at [346, 237] on input "SLH" at bounding box center [346, 237] width 0 height 0
checkbox input "true"
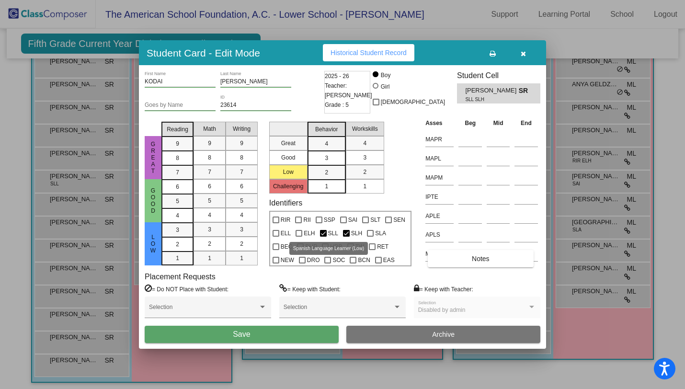
click at [322, 231] on div at bounding box center [323, 233] width 7 height 7
click at [323, 237] on input "SLL" at bounding box center [323, 237] width 0 height 0
checkbox input "false"
click at [274, 331] on button "Save" at bounding box center [242, 334] width 194 height 17
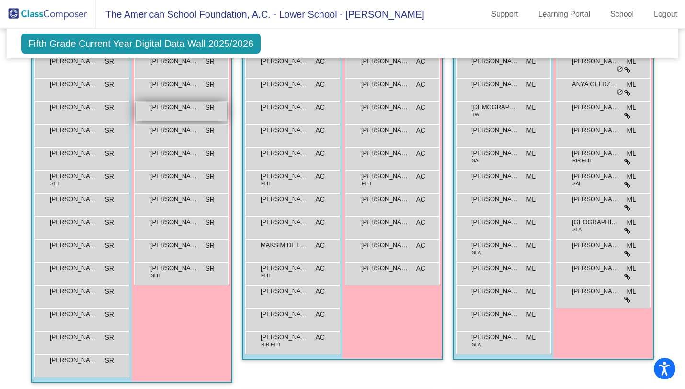
click at [167, 121] on div "GYWNYTH HICKS SR lock do_not_disturb_alt" at bounding box center [180, 111] width 91 height 20
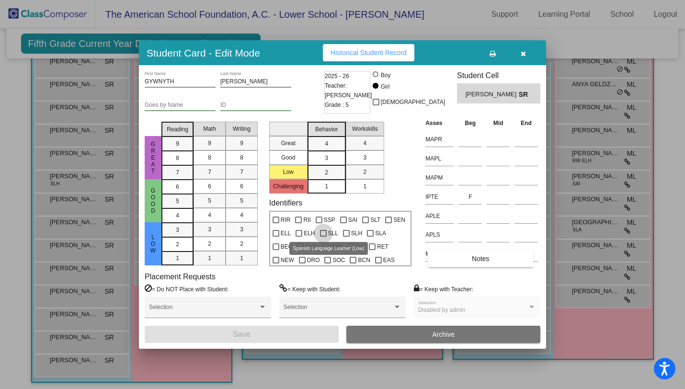
click at [320, 231] on div at bounding box center [323, 233] width 7 height 7
click at [323, 237] on input "SLL" at bounding box center [323, 237] width 0 height 0
checkbox input "true"
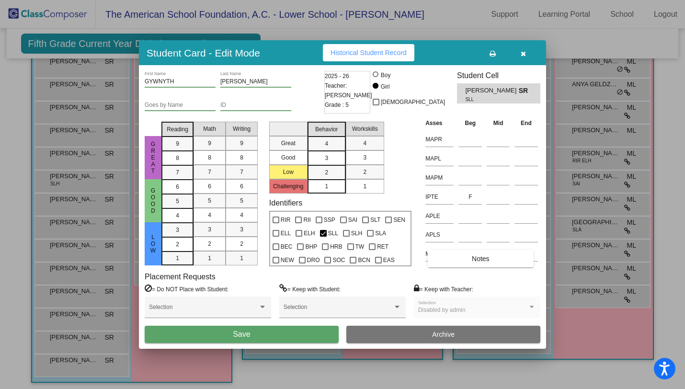
click at [270, 334] on button "Save" at bounding box center [242, 334] width 194 height 17
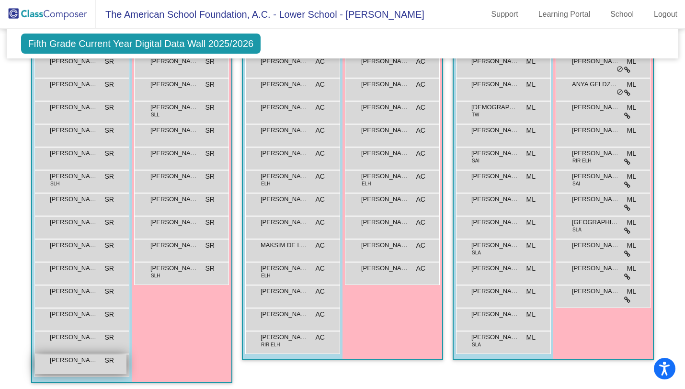
click at [101, 374] on div "VIRGIL KIHM SR lock do_not_disturb_alt" at bounding box center [80, 364] width 91 height 20
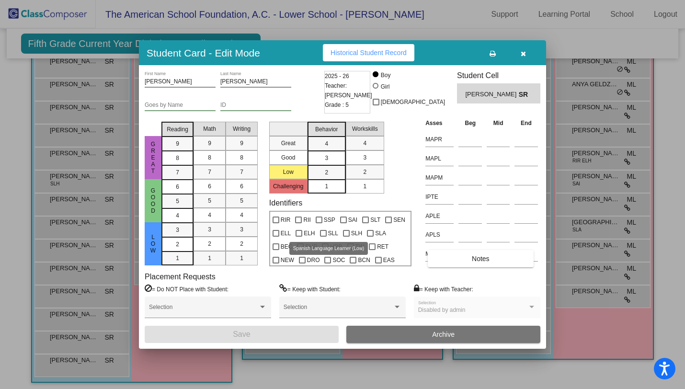
click at [325, 231] on div at bounding box center [323, 233] width 7 height 7
click at [323, 237] on input "SLL" at bounding box center [323, 237] width 0 height 0
checkbox input "true"
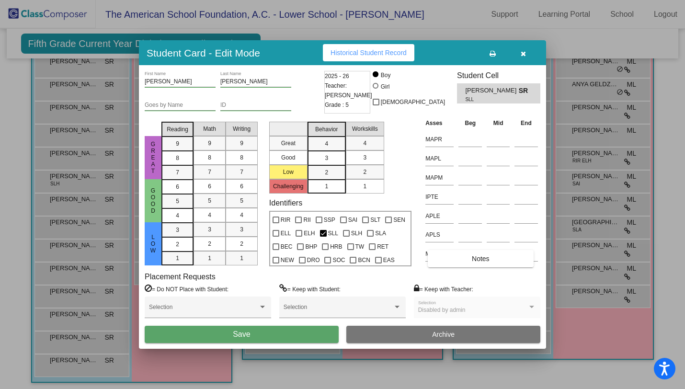
click at [283, 337] on button "Save" at bounding box center [242, 334] width 194 height 17
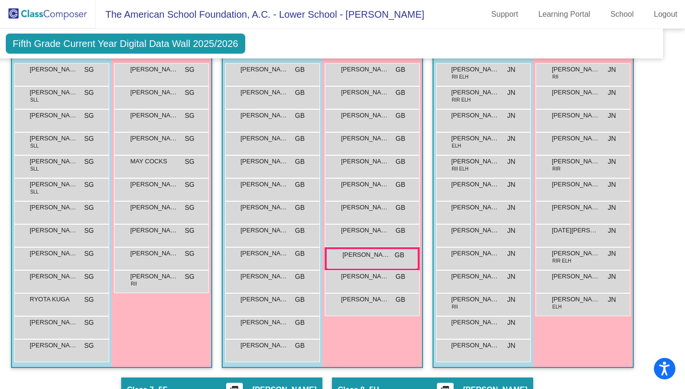
scroll to position [713, 15]
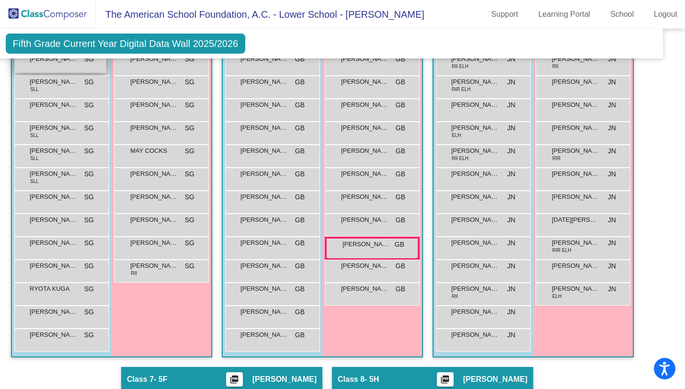
click at [49, 64] on span "BECKHAM MARSHALL" at bounding box center [54, 59] width 48 height 10
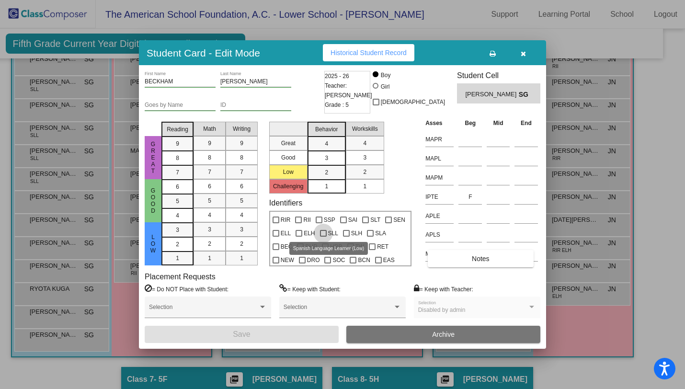
click at [323, 233] on div at bounding box center [323, 233] width 7 height 7
click at [323, 237] on input "SLL" at bounding box center [323, 237] width 0 height 0
checkbox input "true"
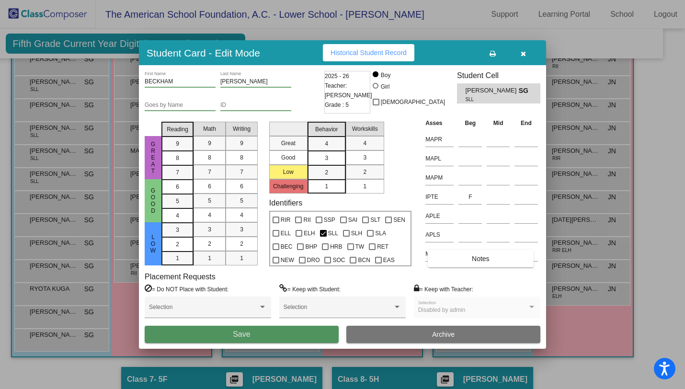
click at [289, 339] on button "Save" at bounding box center [242, 334] width 194 height 17
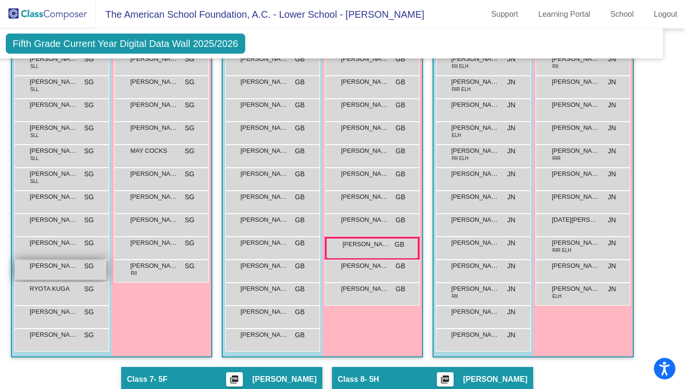
click at [59, 270] on span "ROMAN BEAVERS" at bounding box center [54, 266] width 48 height 10
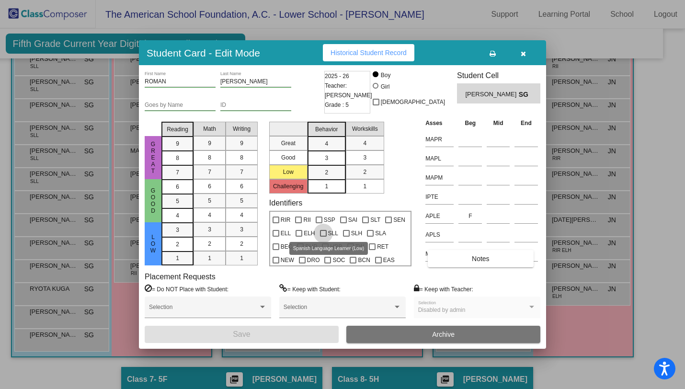
click at [326, 231] on label "SLL" at bounding box center [329, 232] width 18 height 11
click at [323, 237] on input "SLL" at bounding box center [323, 237] width 0 height 0
checkbox input "true"
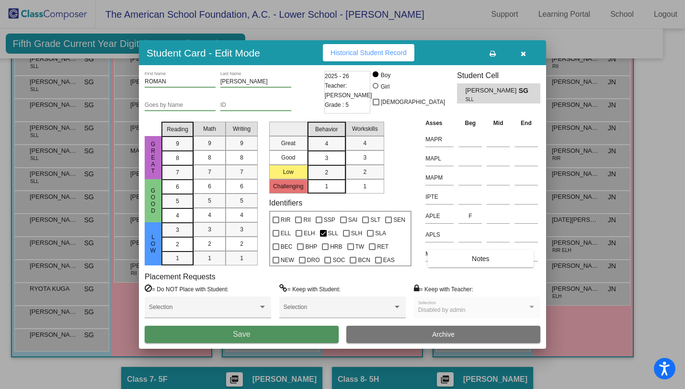
click at [290, 332] on button "Save" at bounding box center [242, 334] width 194 height 17
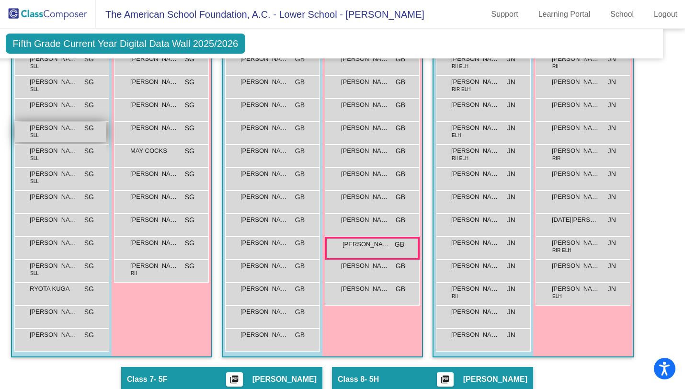
click at [57, 133] on span "JEREMIAH BROWN" at bounding box center [54, 128] width 48 height 10
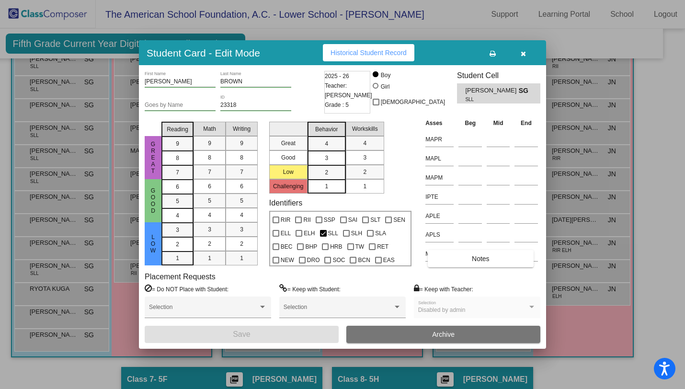
click at [519, 58] on button "button" at bounding box center [522, 52] width 31 height 17
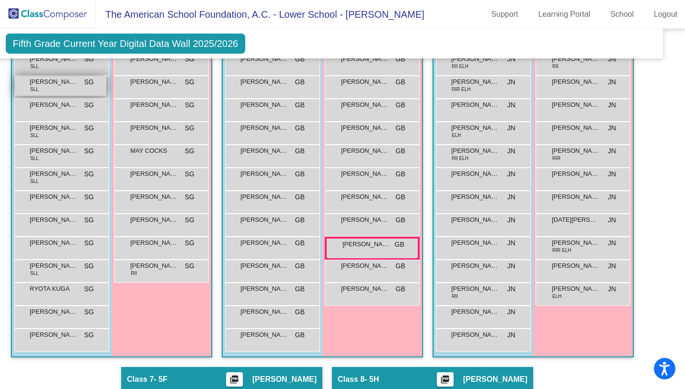
click at [58, 96] on div "CARLOS CASTRO SLL SG lock do_not_disturb_alt" at bounding box center [60, 86] width 91 height 20
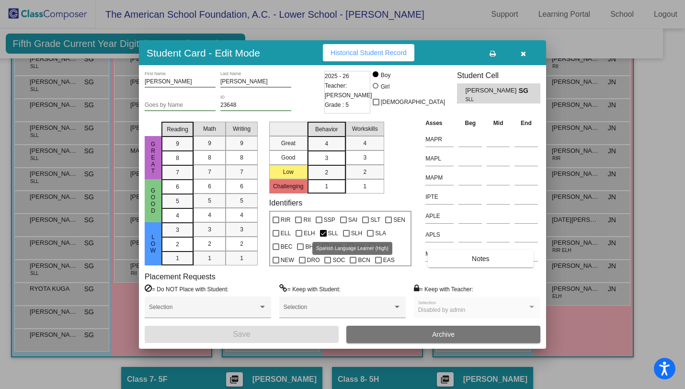
click at [344, 234] on div at bounding box center [346, 233] width 7 height 7
click at [346, 237] on input "SLH" at bounding box center [346, 237] width 0 height 0
checkbox input "true"
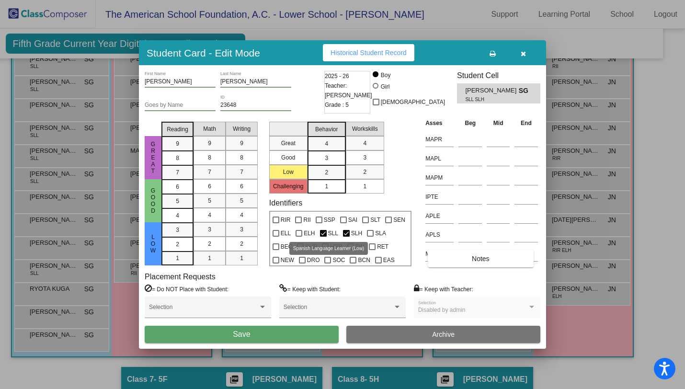
click at [321, 233] on div at bounding box center [323, 233] width 7 height 7
click at [323, 237] on input "SLL" at bounding box center [323, 237] width 0 height 0
checkbox input "false"
click at [281, 332] on button "Save" at bounding box center [242, 334] width 194 height 17
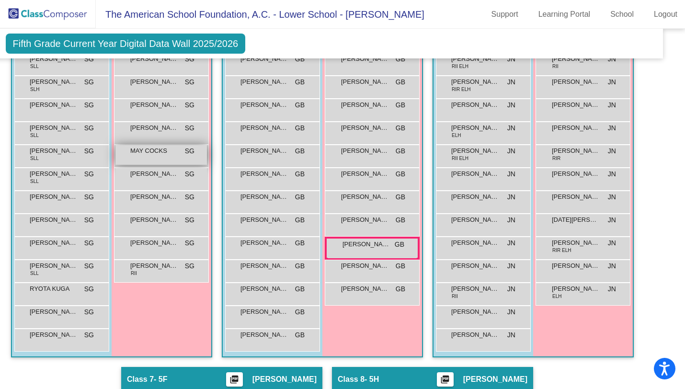
click at [146, 156] on span "MAY COCKS" at bounding box center [154, 151] width 48 height 10
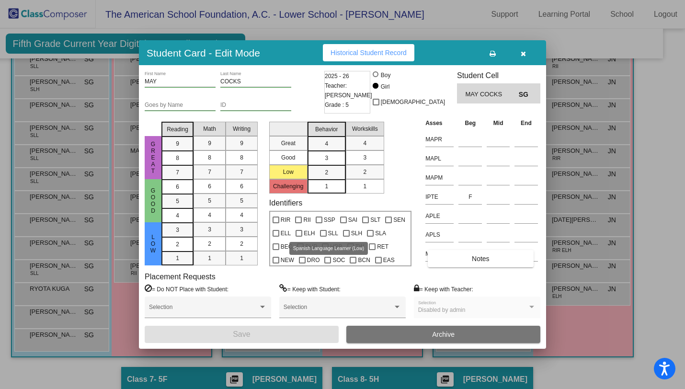
click at [322, 232] on div at bounding box center [323, 233] width 7 height 7
click at [323, 237] on input "SLL" at bounding box center [323, 237] width 0 height 0
checkbox input "true"
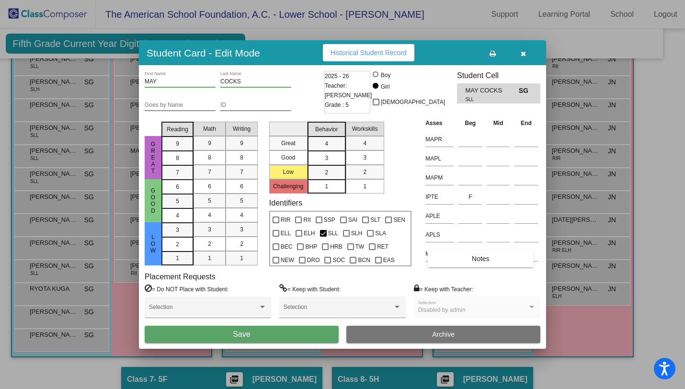
click at [274, 334] on button "Save" at bounding box center [242, 334] width 194 height 17
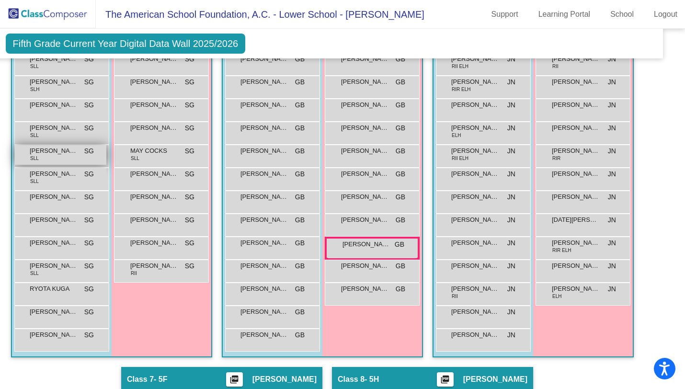
click at [54, 156] on span "JOSEPH FULLER" at bounding box center [54, 151] width 48 height 10
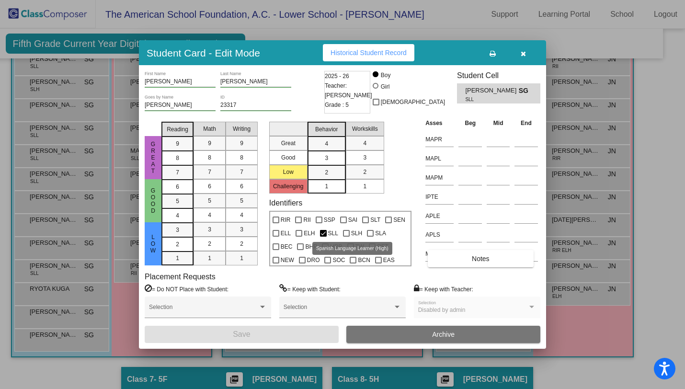
click at [346, 232] on div at bounding box center [346, 233] width 7 height 7
click at [346, 237] on input "SLH" at bounding box center [346, 237] width 0 height 0
checkbox input "true"
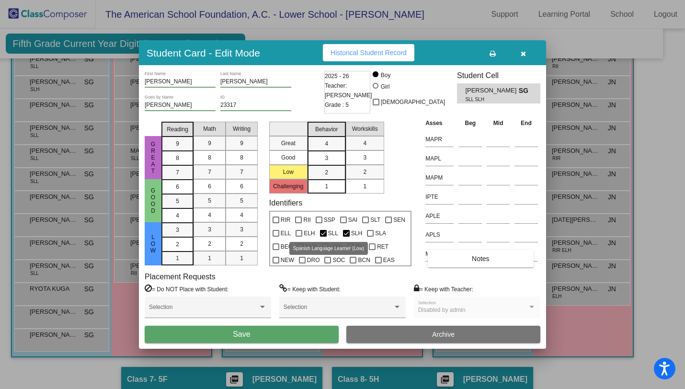
click at [320, 233] on div at bounding box center [323, 233] width 7 height 7
click at [323, 237] on input "SLL" at bounding box center [323, 237] width 0 height 0
checkbox input "false"
click at [262, 332] on button "Save" at bounding box center [242, 334] width 194 height 17
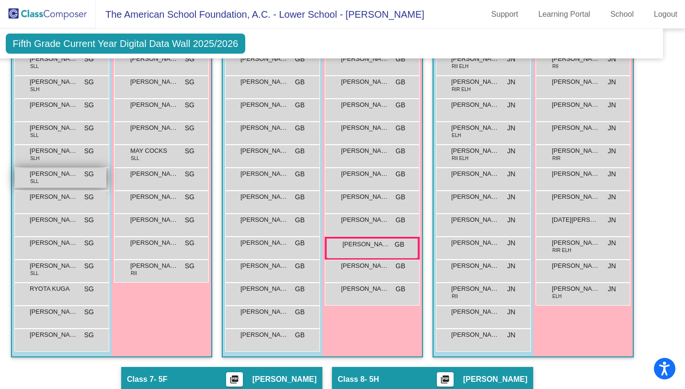
click at [61, 179] on span "KNOX MANSFIELD" at bounding box center [54, 174] width 48 height 10
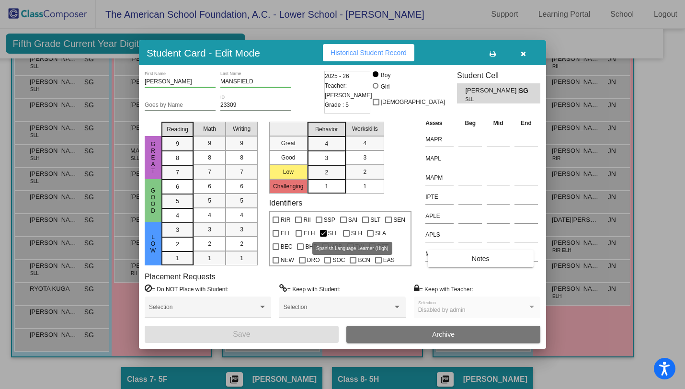
click at [345, 230] on div at bounding box center [346, 233] width 7 height 7
click at [346, 237] on input "SLH" at bounding box center [346, 237] width 0 height 0
checkbox input "true"
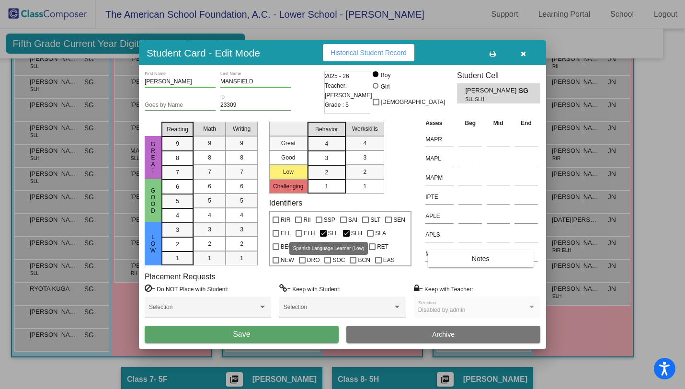
click at [322, 231] on div at bounding box center [323, 233] width 7 height 7
click at [323, 237] on input "SLL" at bounding box center [323, 237] width 0 height 0
checkbox input "false"
click at [294, 334] on button "Save" at bounding box center [242, 334] width 194 height 17
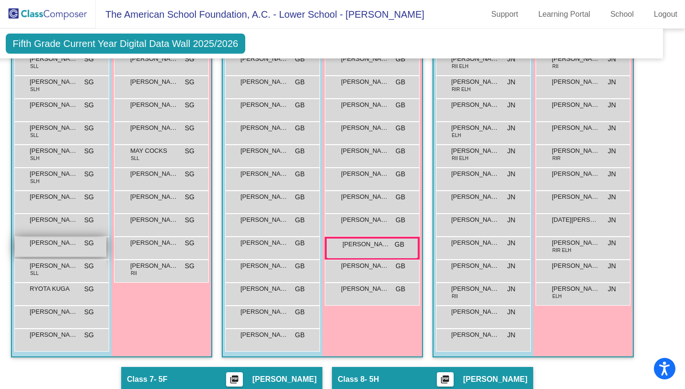
click at [53, 248] on span "MATIAS APORTELA" at bounding box center [54, 243] width 48 height 10
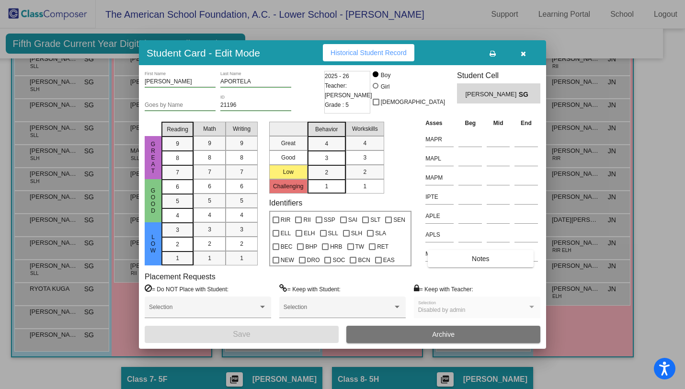
click at [523, 52] on icon "button" at bounding box center [522, 53] width 5 height 7
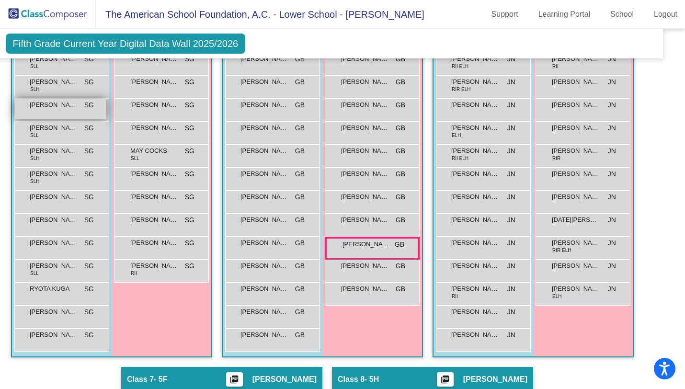
click at [59, 110] on span "INIGO RAMIREZ" at bounding box center [54, 105] width 48 height 10
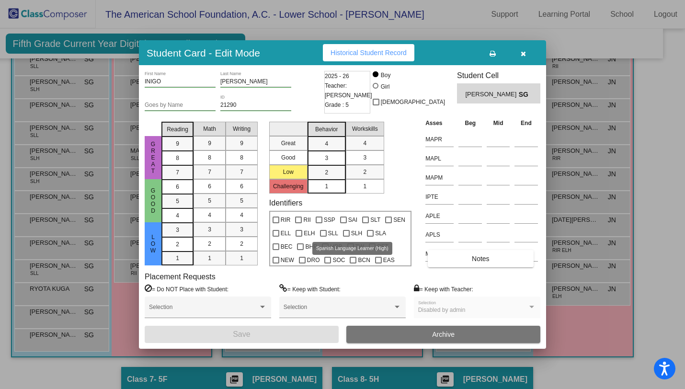
click at [344, 230] on div at bounding box center [346, 233] width 7 height 7
click at [346, 237] on input "SLH" at bounding box center [346, 237] width 0 height 0
checkbox input "true"
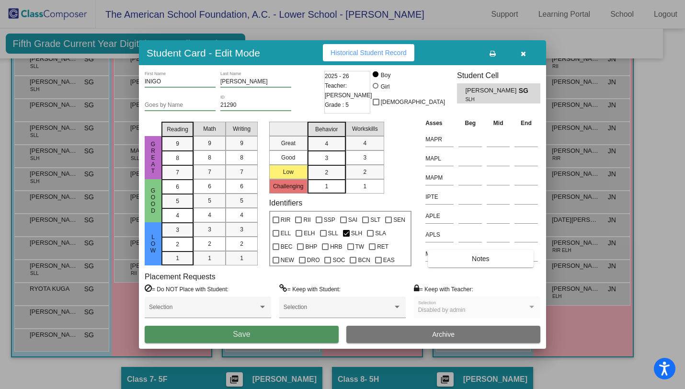
click at [279, 334] on button "Save" at bounding box center [242, 334] width 194 height 17
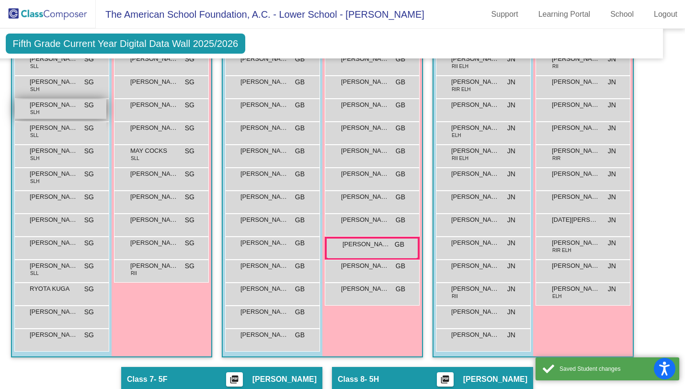
click at [57, 119] on div "INIGO RAMIREZ SLH SG lock do_not_disturb_alt" at bounding box center [60, 109] width 91 height 20
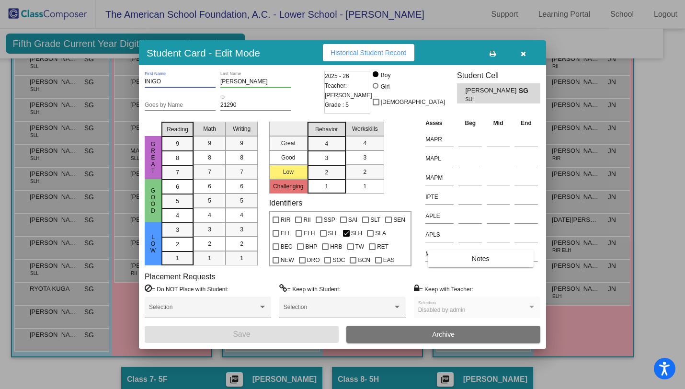
click at [174, 79] on input "INIGO" at bounding box center [180, 82] width 71 height 7
click at [187, 110] on div "Goes by Name" at bounding box center [180, 105] width 71 height 23
click at [188, 104] on input "Goes by Name" at bounding box center [180, 105] width 71 height 7
click at [182, 82] on input "INIGO" at bounding box center [180, 82] width 71 height 7
click at [182, 83] on input "INIGO" at bounding box center [180, 82] width 71 height 7
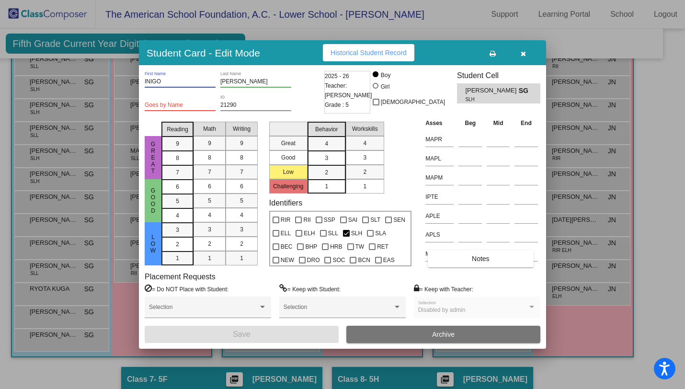
click at [523, 50] on icon "button" at bounding box center [522, 53] width 5 height 7
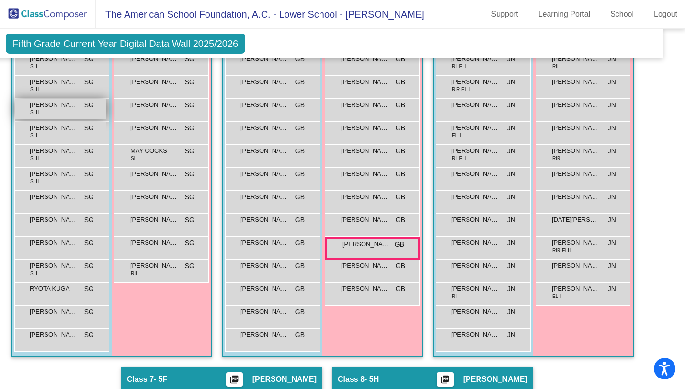
click at [50, 110] on span "INIGO RAMIREZ" at bounding box center [54, 105] width 48 height 10
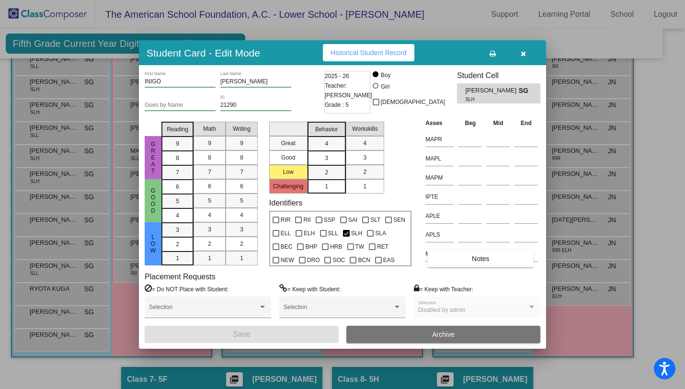
click at [145, 79] on input "INIGO" at bounding box center [180, 82] width 71 height 7
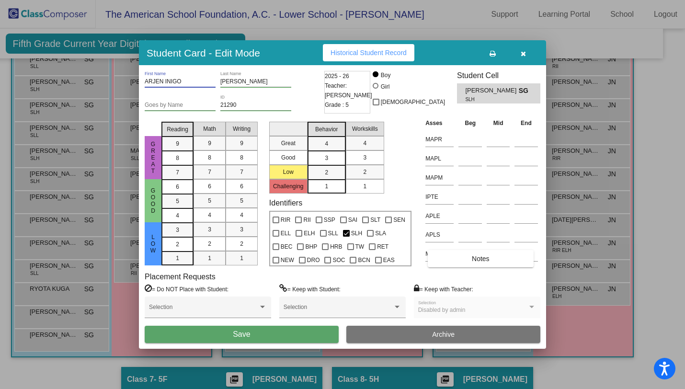
type input "ARJEN INIGO"
click at [296, 333] on button "Save" at bounding box center [242, 334] width 194 height 17
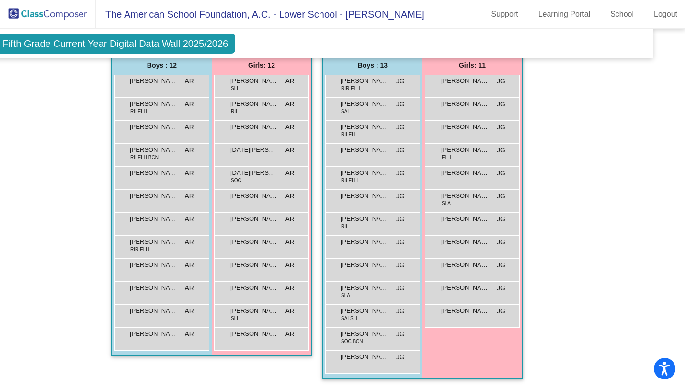
scroll to position [1068, 25]
click at [247, 82] on span "DANIELLA CASTRO" at bounding box center [254, 81] width 48 height 10
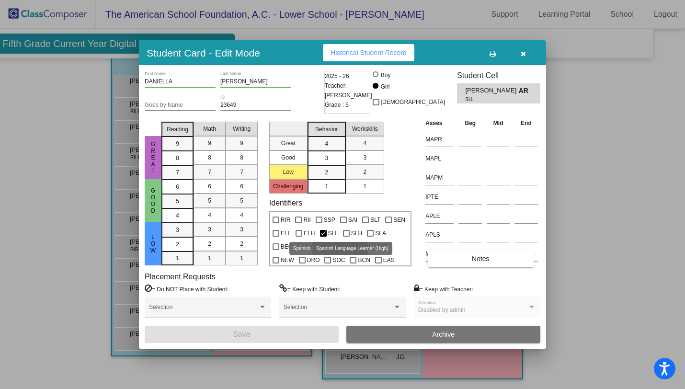
click at [343, 231] on div at bounding box center [346, 233] width 7 height 7
click at [346, 237] on input "SLH" at bounding box center [346, 237] width 0 height 0
checkbox input "true"
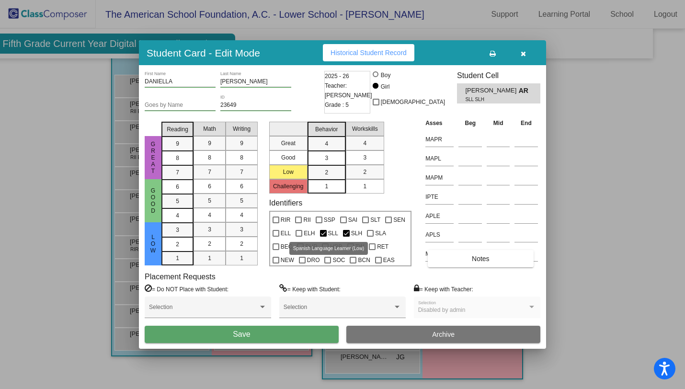
click at [321, 231] on div at bounding box center [323, 233] width 7 height 7
click at [323, 237] on input "SLL" at bounding box center [323, 237] width 0 height 0
checkbox input "false"
click at [275, 333] on button "Save" at bounding box center [242, 334] width 194 height 17
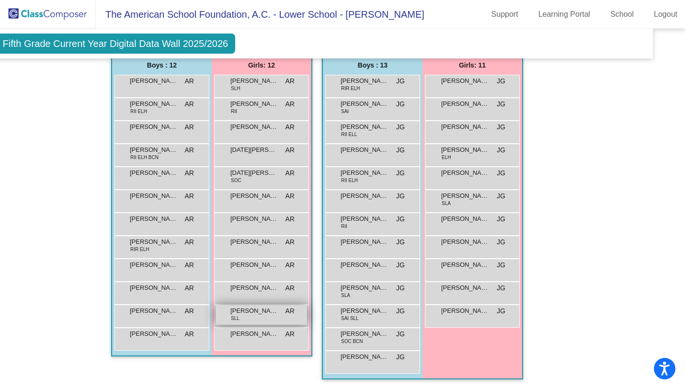
click at [253, 312] on span "STEPHANIE ZIELKE" at bounding box center [254, 311] width 48 height 10
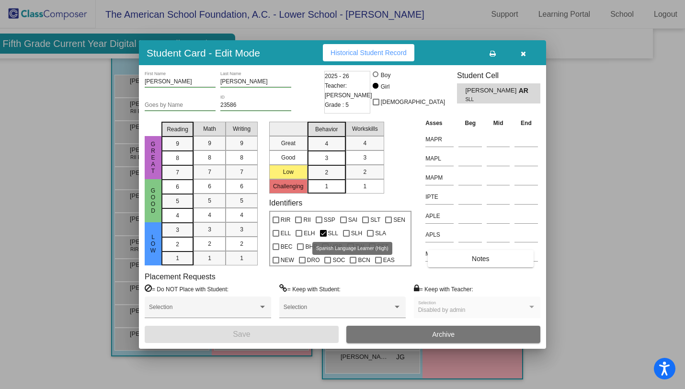
click at [346, 231] on div at bounding box center [346, 233] width 7 height 7
click at [346, 237] on input "SLH" at bounding box center [346, 237] width 0 height 0
checkbox input "true"
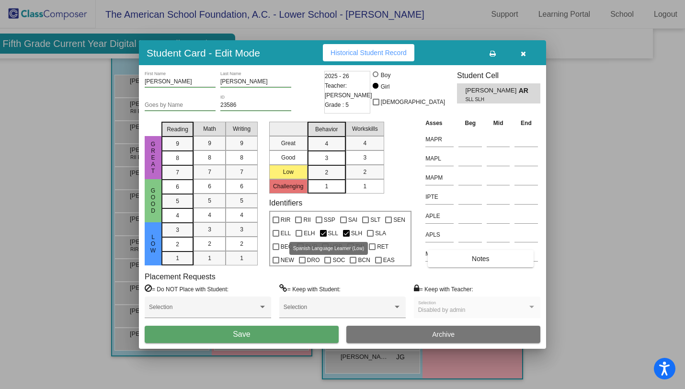
click at [322, 230] on div at bounding box center [323, 233] width 7 height 7
click at [323, 237] on input "SLL" at bounding box center [323, 237] width 0 height 0
checkbox input "false"
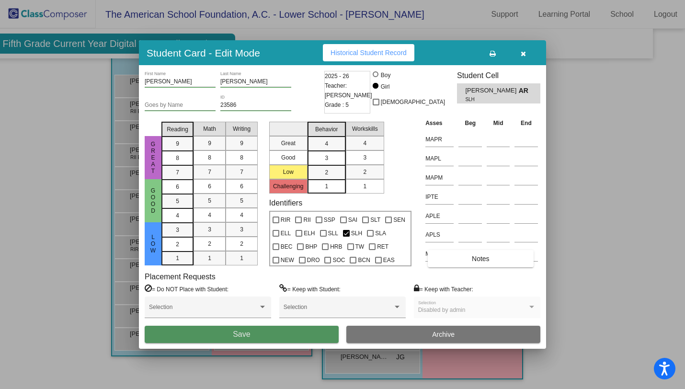
click at [288, 333] on button "Save" at bounding box center [242, 334] width 194 height 17
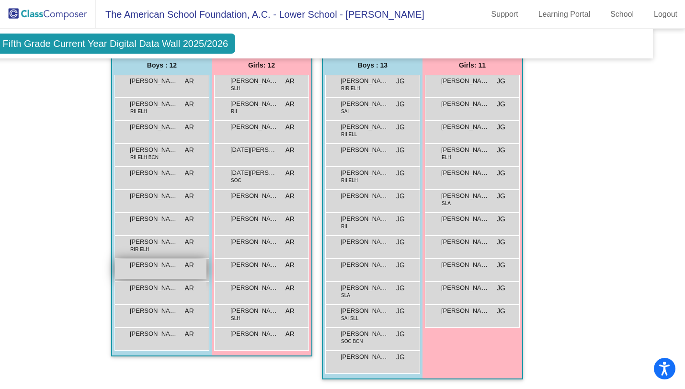
click at [151, 261] on span "NATHAN PANTAZE" at bounding box center [154, 265] width 48 height 10
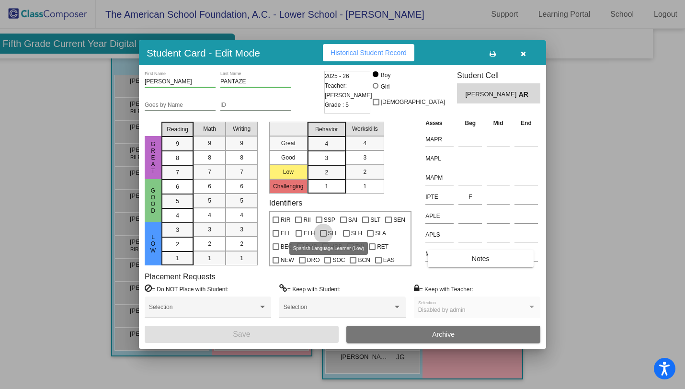
click at [328, 232] on span "SLL" at bounding box center [333, 232] width 10 height 11
click at [323, 237] on input "SLL" at bounding box center [323, 237] width 0 height 0
checkbox input "true"
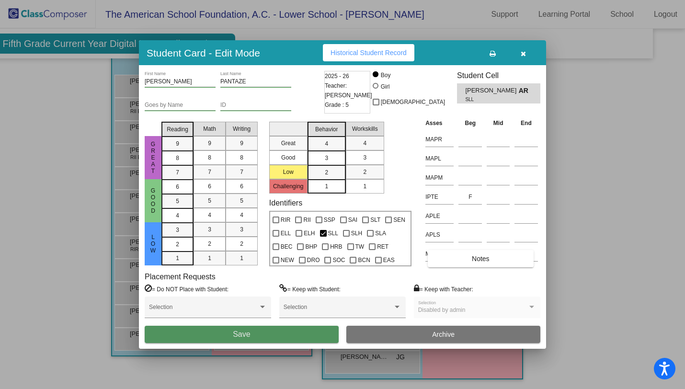
click at [280, 335] on button "Save" at bounding box center [242, 334] width 194 height 17
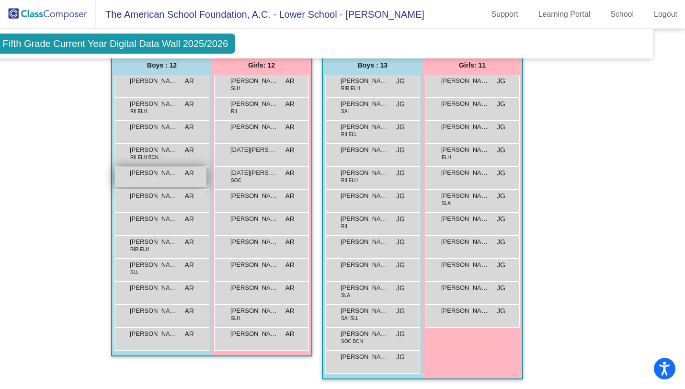
scroll to position [1071, 25]
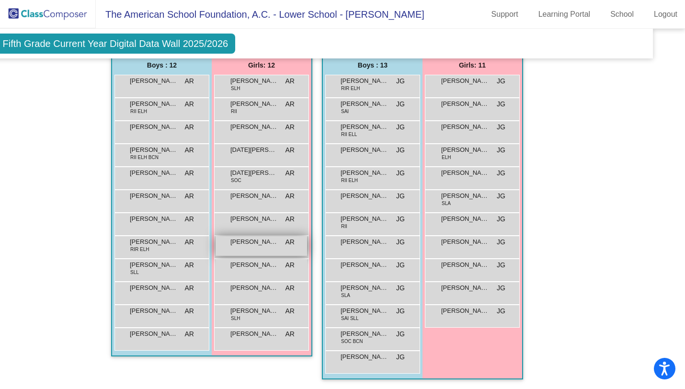
click at [248, 237] on span "RIONA KATO" at bounding box center [254, 242] width 48 height 10
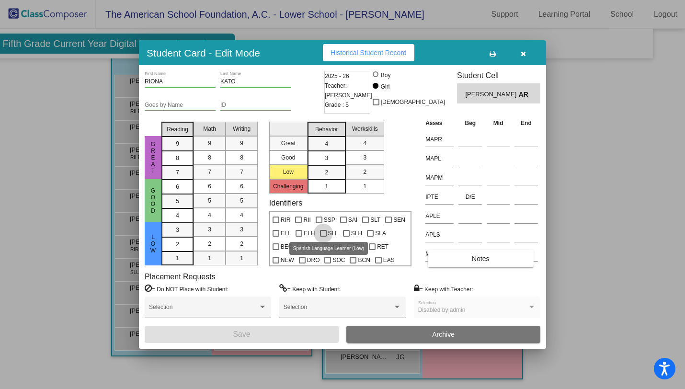
click at [323, 234] on div at bounding box center [323, 233] width 7 height 7
click at [323, 237] on input "SLL" at bounding box center [323, 237] width 0 height 0
checkbox input "true"
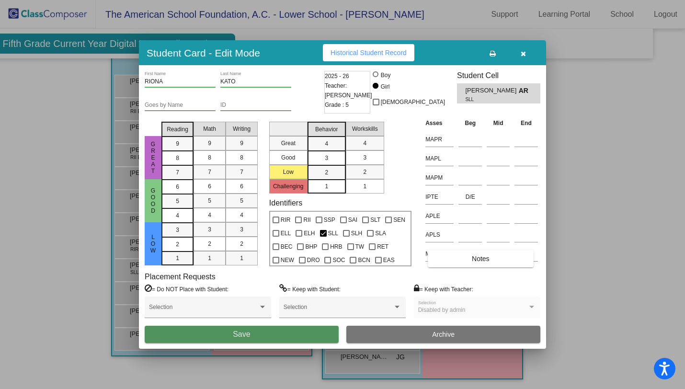
click at [292, 333] on button "Save" at bounding box center [242, 334] width 194 height 17
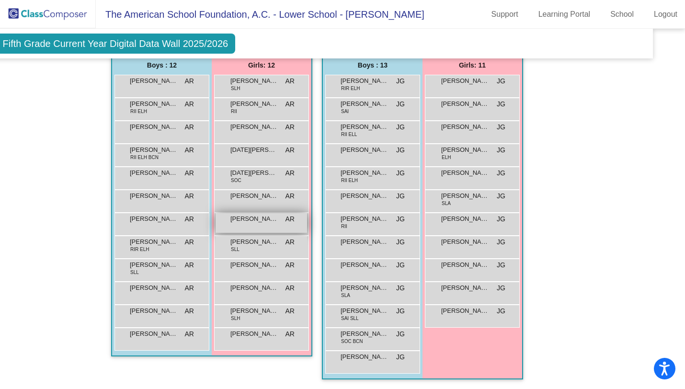
click at [250, 214] on span "MARIE LEE" at bounding box center [254, 219] width 48 height 10
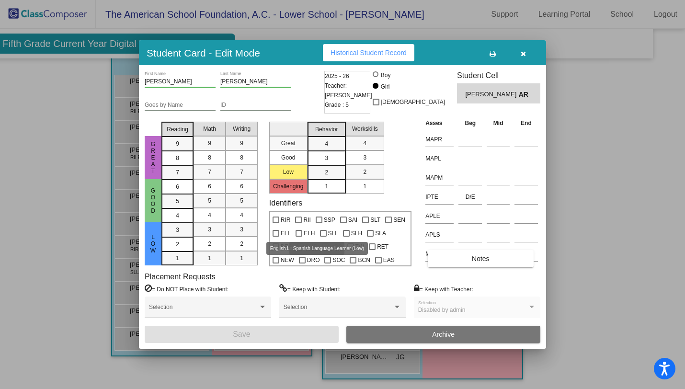
click at [325, 231] on div at bounding box center [323, 233] width 7 height 7
click at [323, 237] on input "SLL" at bounding box center [323, 237] width 0 height 0
checkbox input "true"
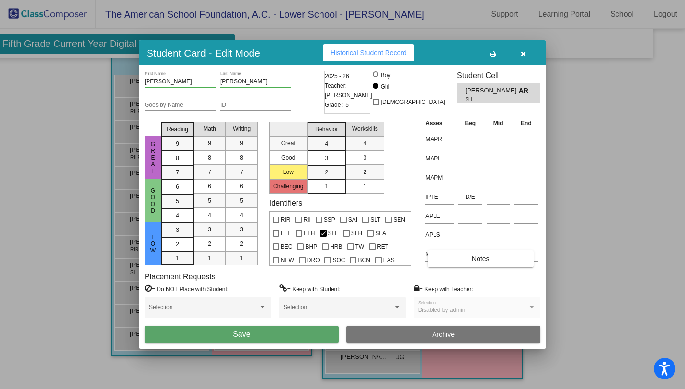
click at [282, 336] on button "Save" at bounding box center [242, 334] width 194 height 17
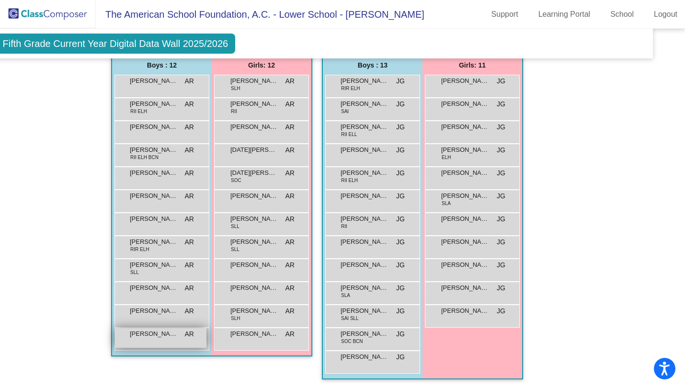
click at [148, 330] on span "TARUN LOGESH KUMAR" at bounding box center [154, 334] width 48 height 10
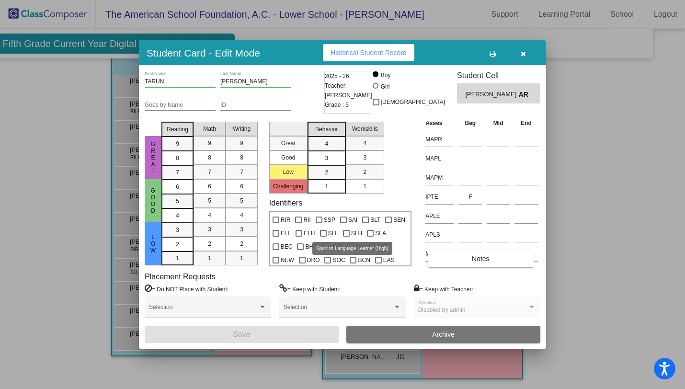
click at [349, 227] on label "SLH" at bounding box center [352, 232] width 19 height 11
click at [346, 237] on input "SLH" at bounding box center [346, 237] width 0 height 0
checkbox input "true"
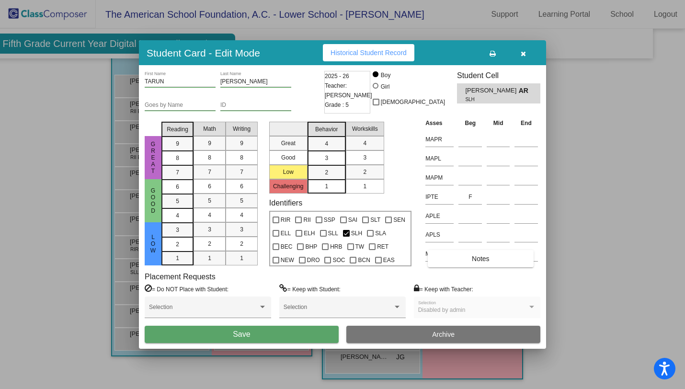
click at [278, 332] on button "Save" at bounding box center [242, 334] width 194 height 17
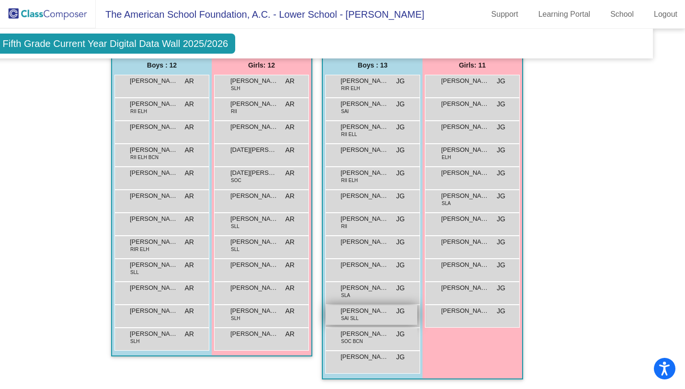
click at [359, 312] on div "MAXIMILIAN OSPINA SAI SLL JG lock do_not_disturb_alt" at bounding box center [371, 315] width 91 height 20
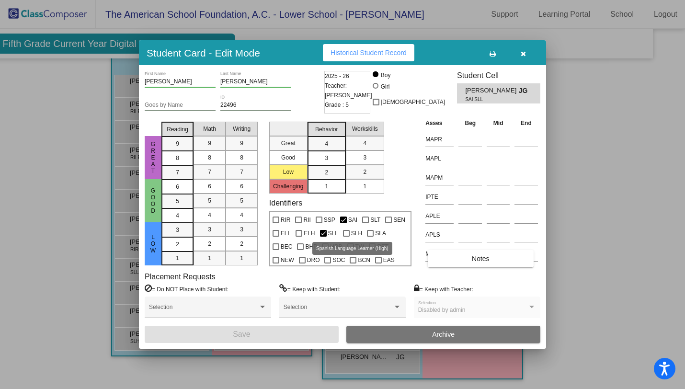
click at [345, 228] on label "SLH" at bounding box center [352, 232] width 19 height 11
click at [346, 237] on input "SLH" at bounding box center [346, 237] width 0 height 0
checkbox input "true"
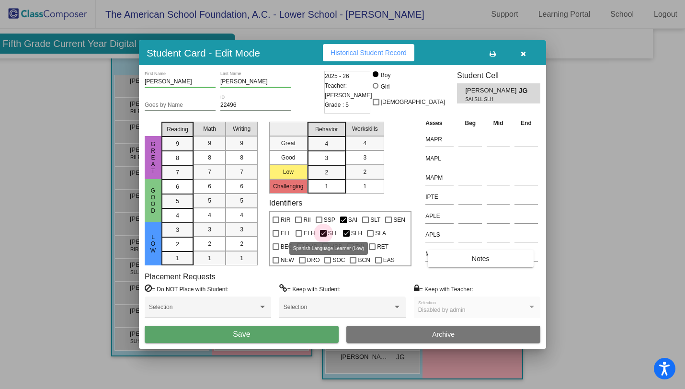
click at [328, 232] on span "SLL" at bounding box center [333, 232] width 10 height 11
click at [323, 237] on input "SLL" at bounding box center [323, 237] width 0 height 0
checkbox input "false"
click at [283, 339] on button "Save" at bounding box center [242, 334] width 194 height 17
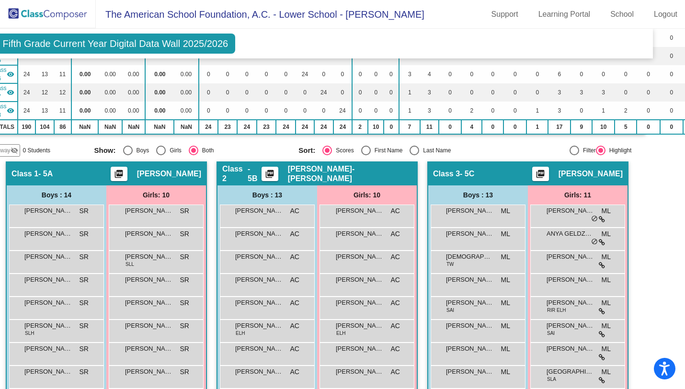
scroll to position [0, 25]
